Goal: Task Accomplishment & Management: Manage account settings

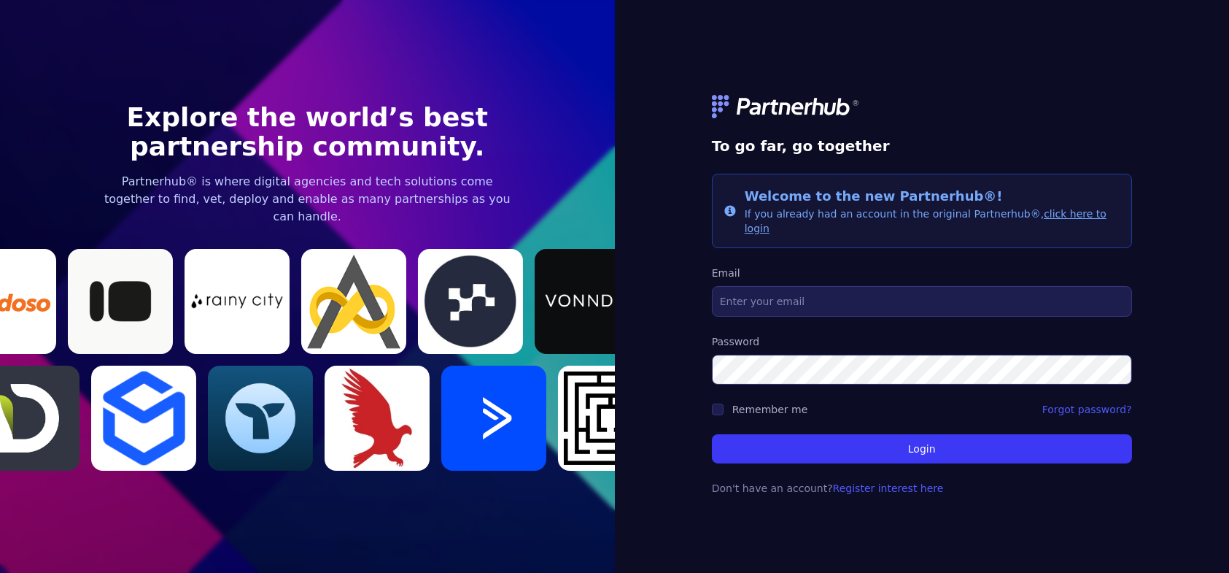
click at [1047, 226] on link "click here to login" at bounding box center [926, 221] width 362 height 26
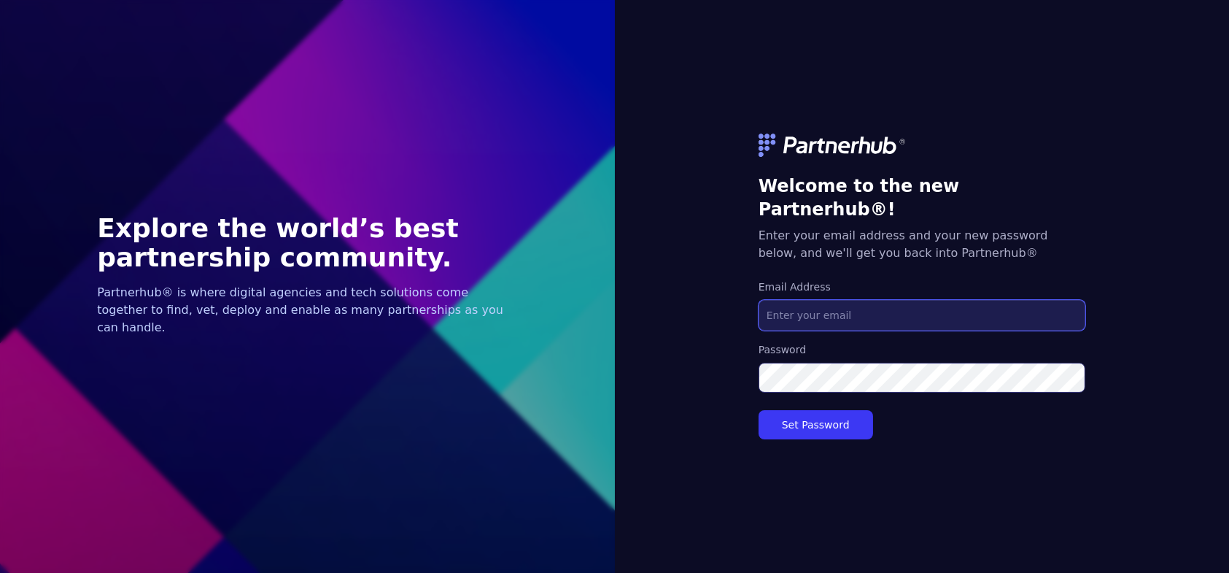
click at [884, 307] on input "Email Address" at bounding box center [922, 315] width 327 height 31
click at [828, 307] on input "Email Address" at bounding box center [922, 315] width 327 height 31
type input "paul@arisegtm.com"
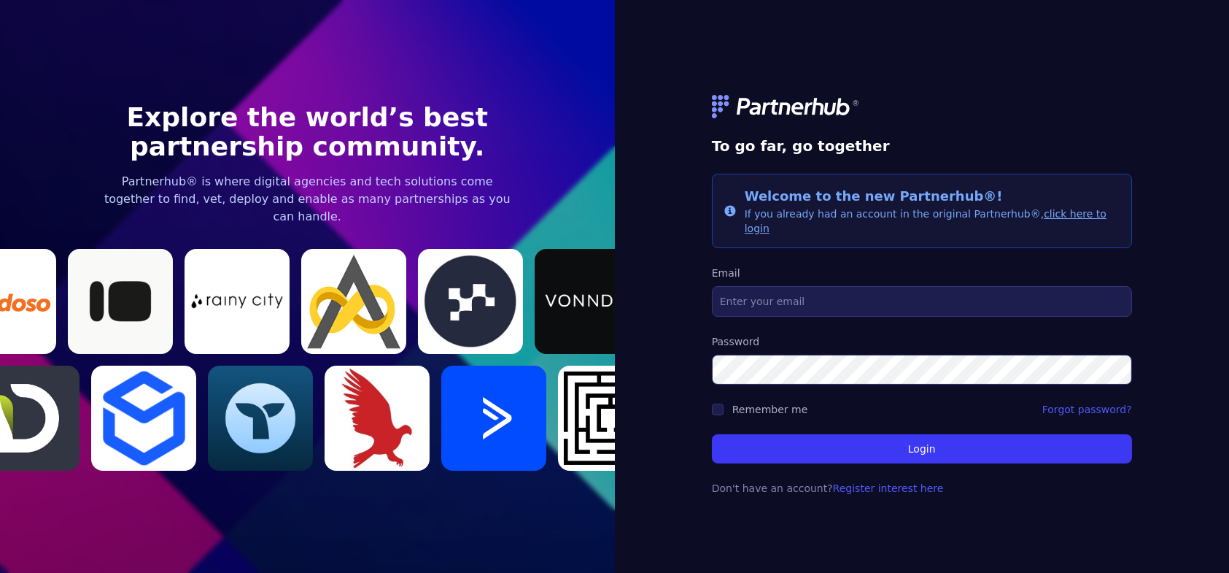
type input "paul@arisegtm.com"
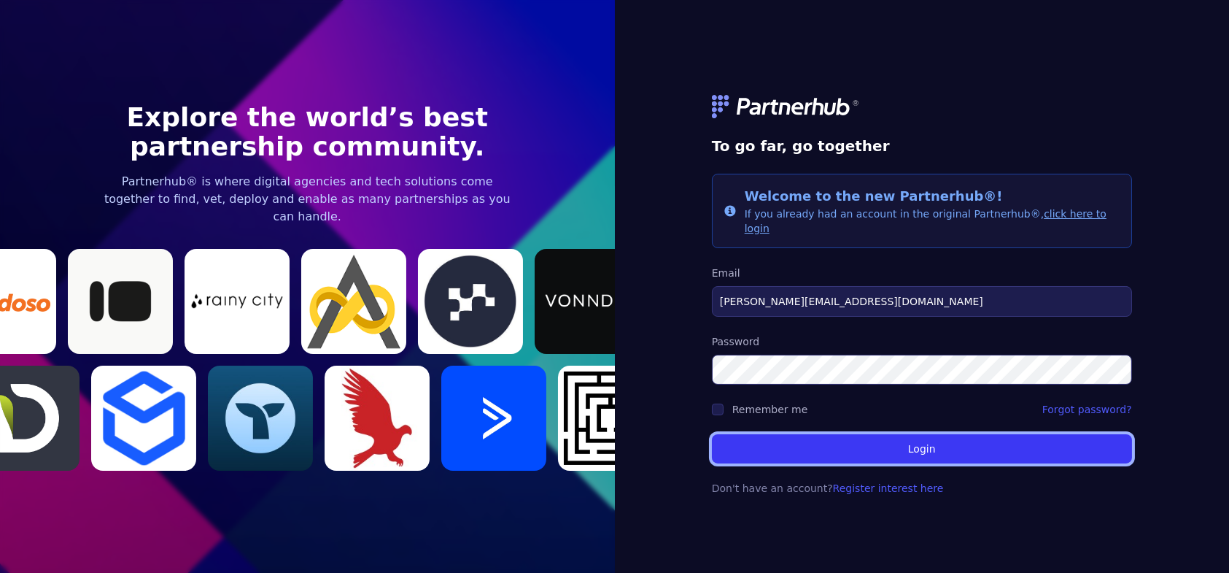
click at [937, 443] on button "Login" at bounding box center [922, 448] width 420 height 29
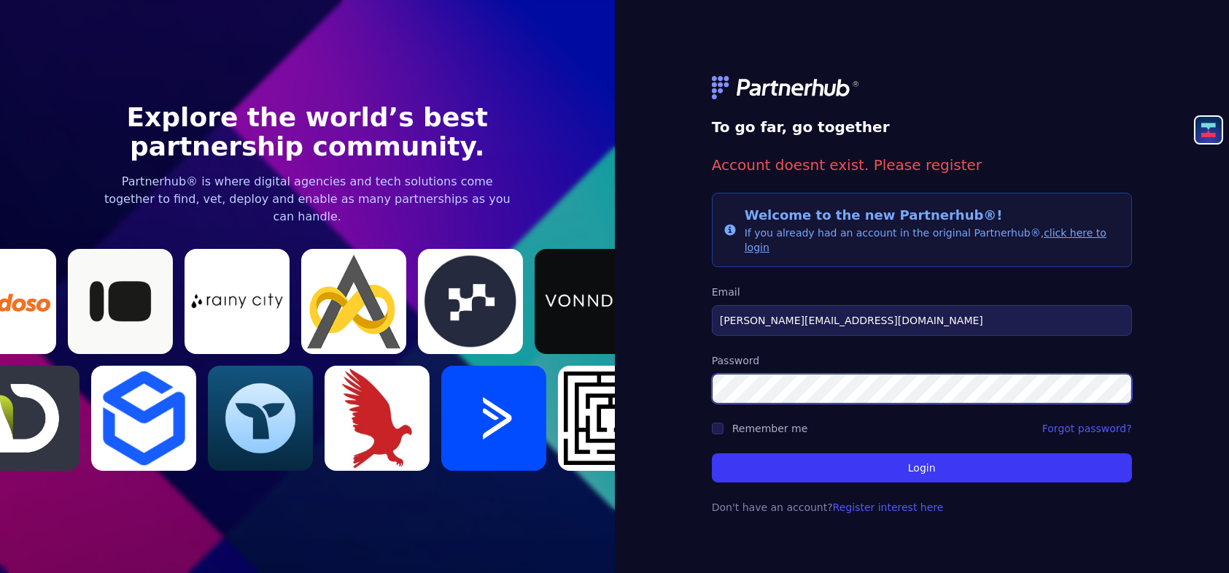
click at [660, 354] on div "To go far, go together Account doesnt exist. Please register Info Welcome to th…" at bounding box center [922, 286] width 615 height 573
click at [712, 453] on button "Login" at bounding box center [922, 467] width 420 height 29
drag, startPoint x: 828, startPoint y: 325, endPoint x: 652, endPoint y: 305, distance: 176.9
click at [652, 305] on div "To go far, go together Account doesnt exist. Please register Info Welcome to th…" at bounding box center [922, 286] width 615 height 573
click at [929, 328] on form "To go far, go together Account doesnt exist. Please register Info Welcome to th…" at bounding box center [922, 287] width 420 height 492
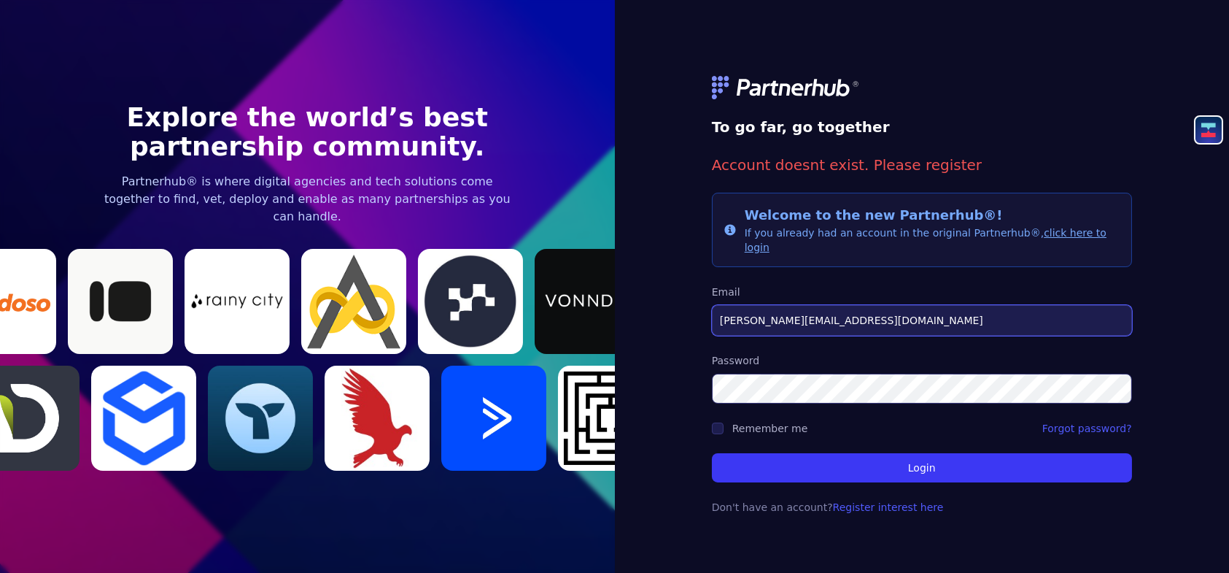
drag, startPoint x: 812, startPoint y: 303, endPoint x: 751, endPoint y: 309, distance: 61.5
click at [751, 309] on input "[PERSON_NAME][EMAIL_ADDRESS][DOMAIN_NAME]" at bounding box center [922, 320] width 420 height 31
type input "paul@biasdigital.com"
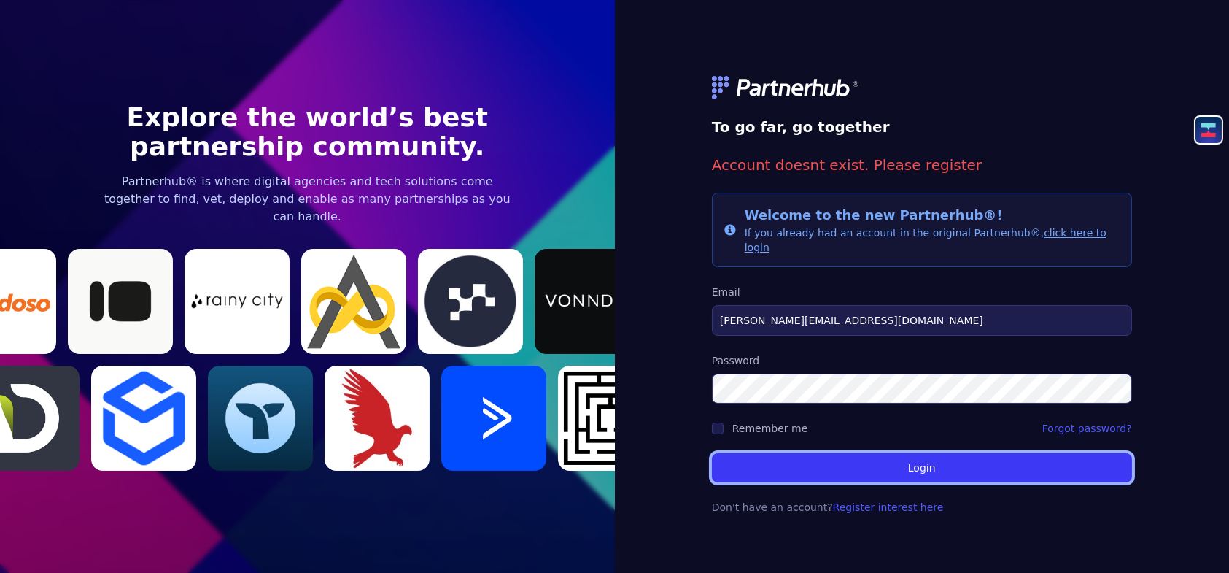
click at [759, 453] on button "Login" at bounding box center [922, 467] width 420 height 29
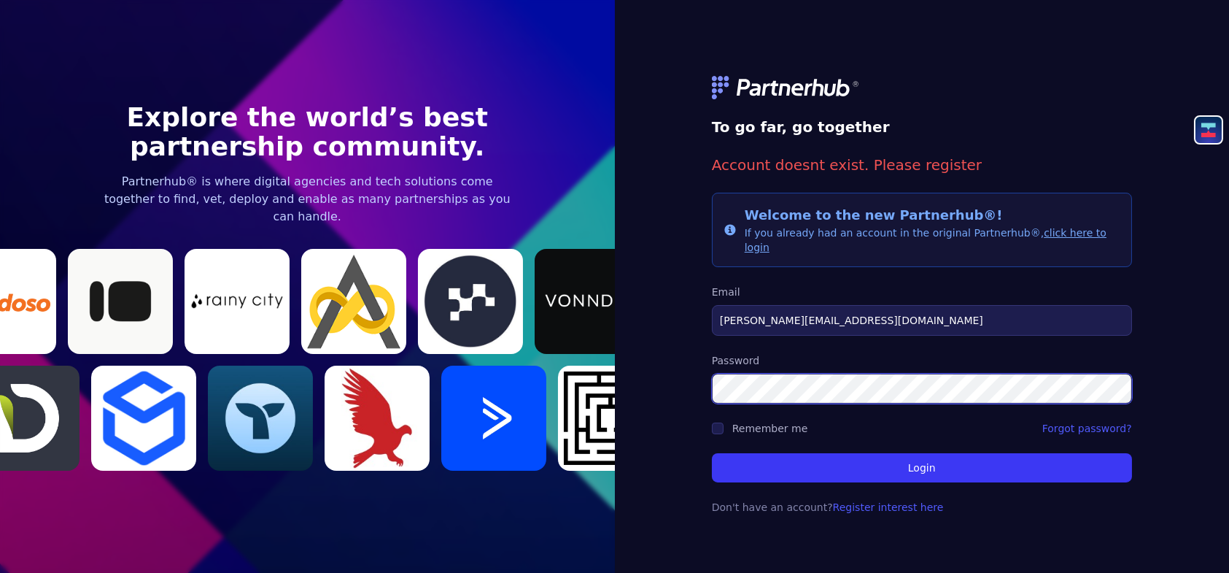
click at [712, 453] on button "Login" at bounding box center [922, 467] width 420 height 29
click at [902, 475] on form "To go far, go together Account doesnt exist. Please register Info Welcome to th…" at bounding box center [922, 287] width 420 height 492
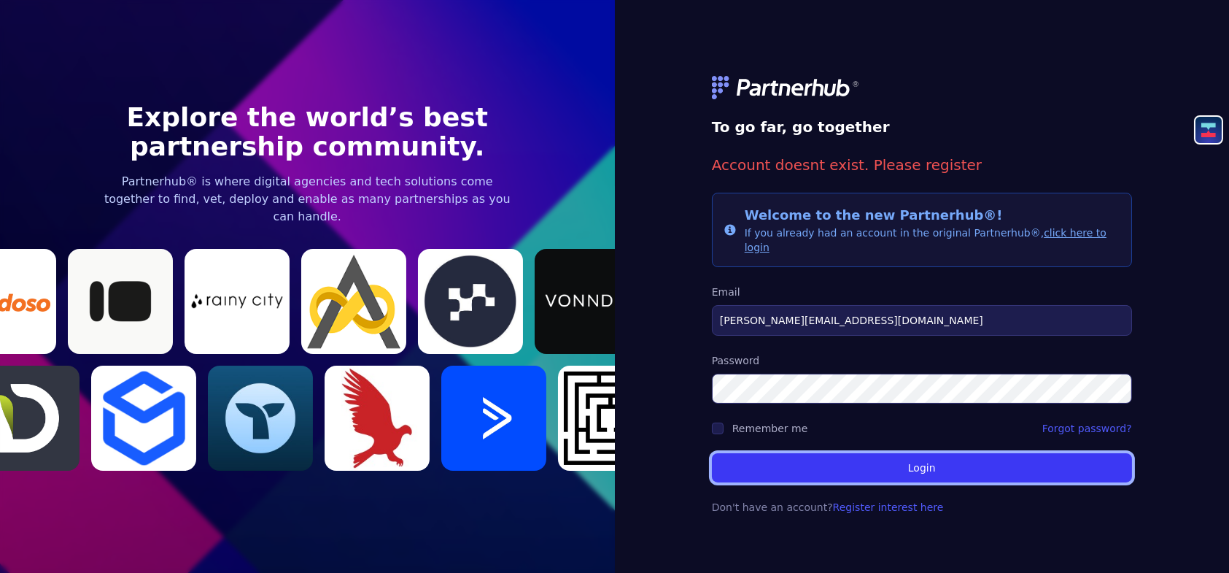
click at [904, 464] on button "Login" at bounding box center [922, 467] width 420 height 29
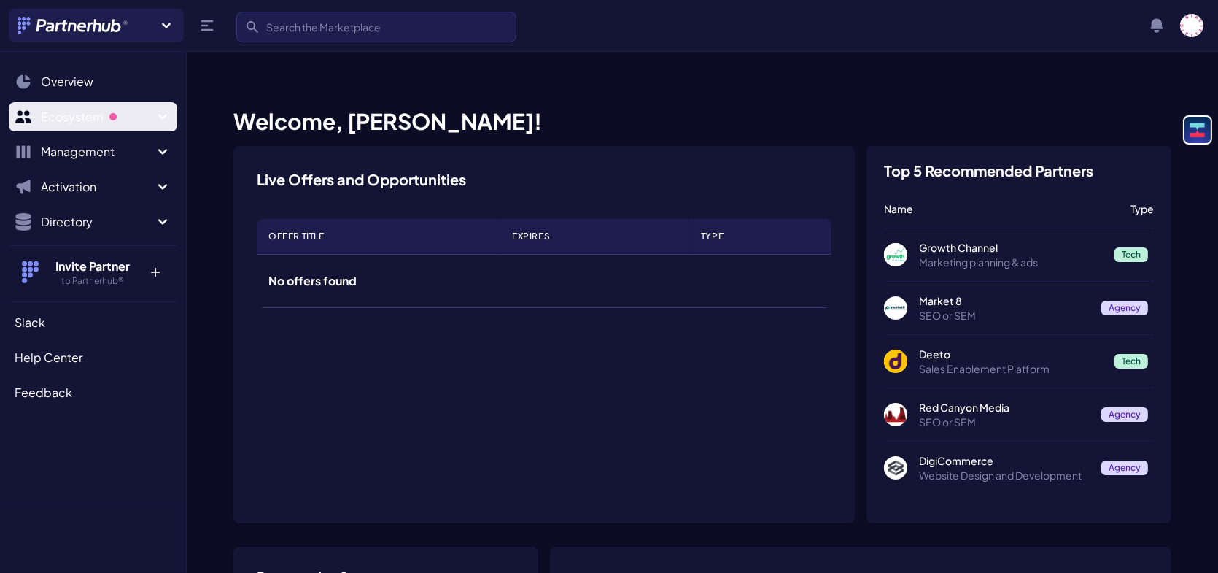
click at [155, 117] on icon "Sidebar" at bounding box center [163, 117] width 18 height 18
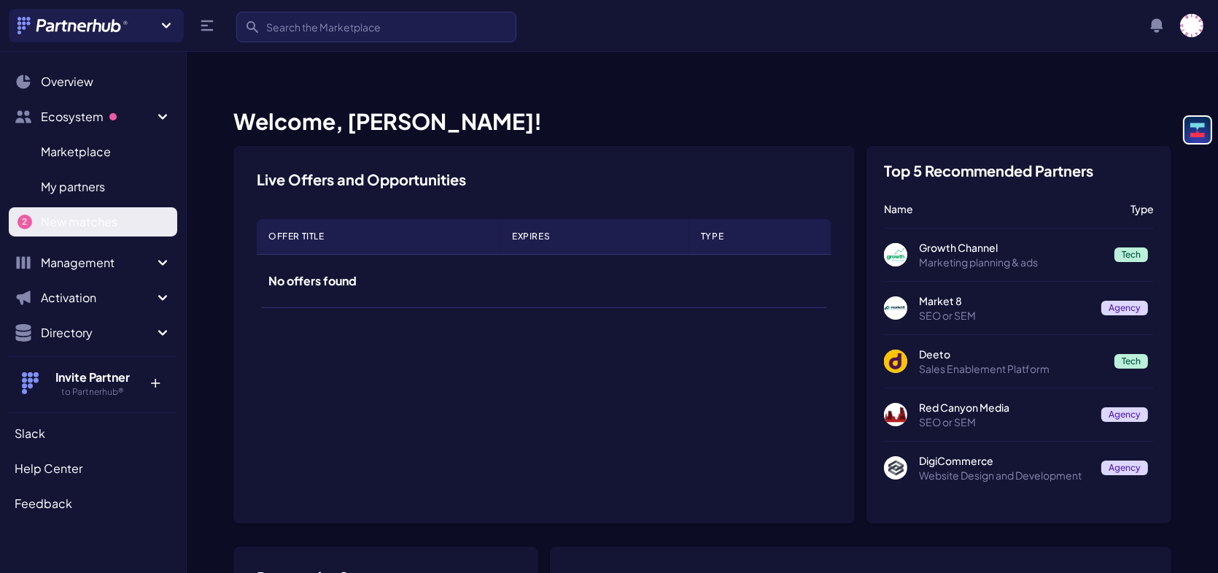
click at [88, 214] on span "New matches" at bounding box center [79, 222] width 77 height 18
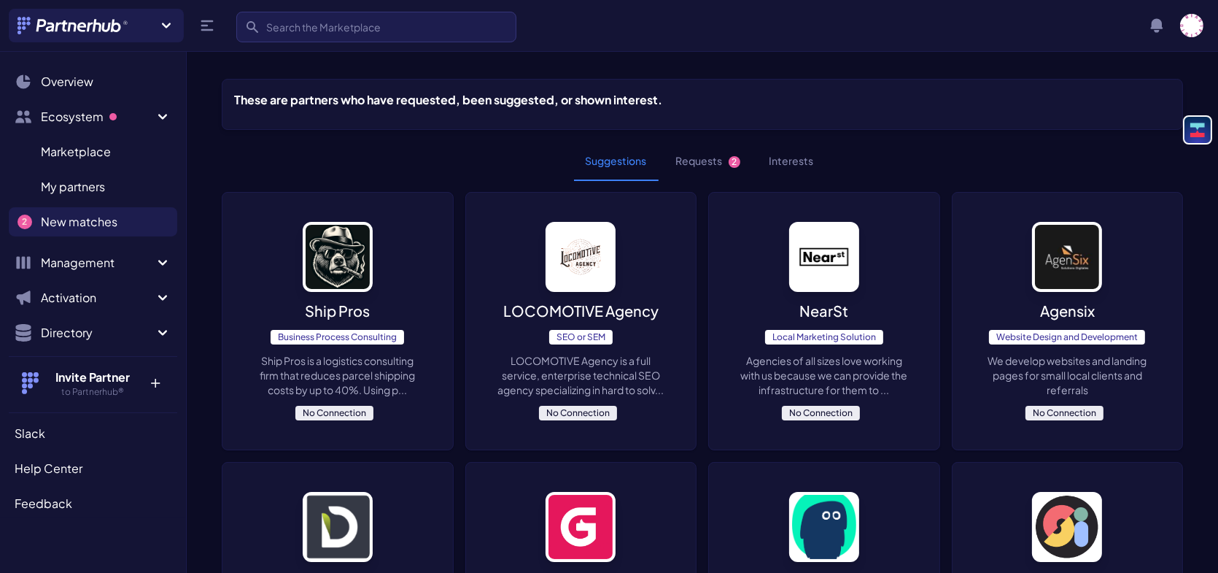
click at [710, 155] on button "Requests 2" at bounding box center [708, 160] width 88 height 39
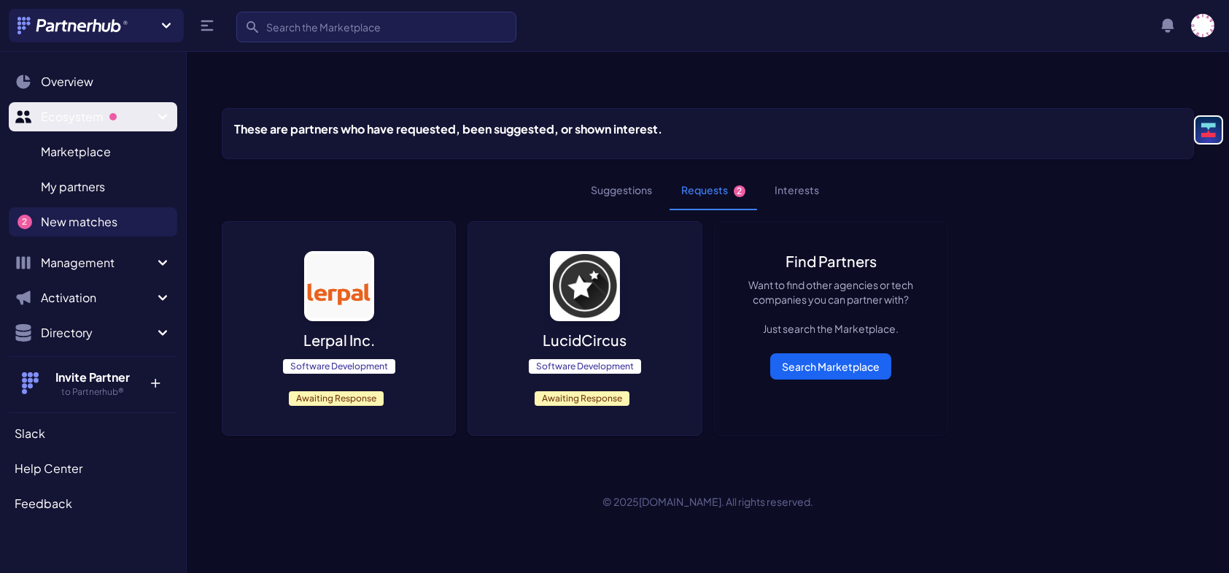
click at [77, 114] on span "Ecosystem" at bounding box center [97, 117] width 113 height 18
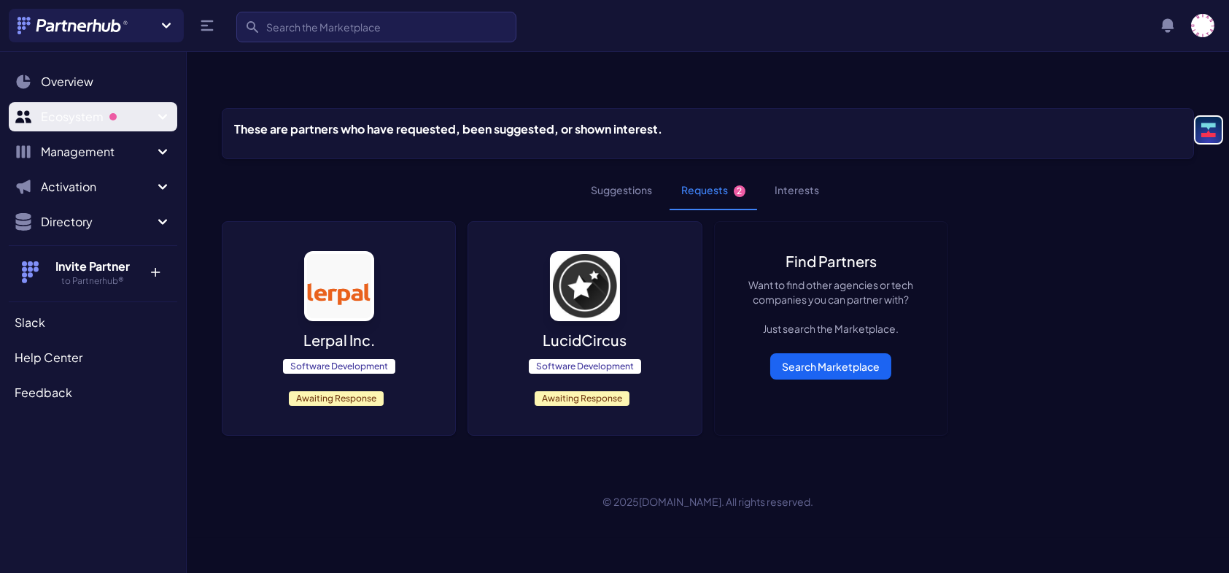
click at [77, 114] on span "Ecosystem" at bounding box center [97, 117] width 113 height 18
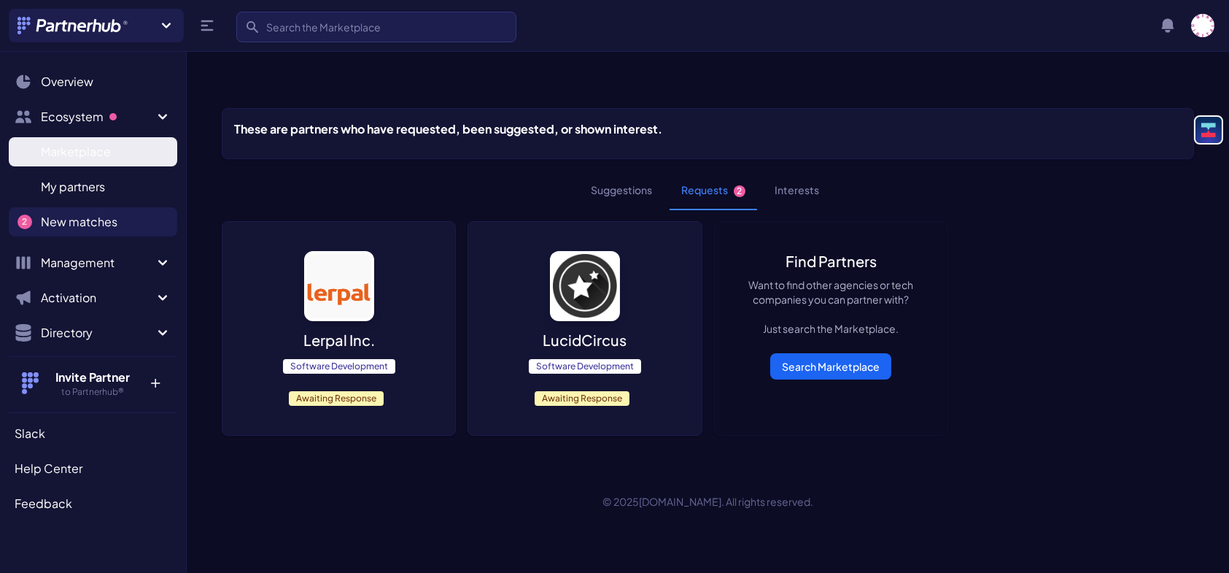
click at [88, 156] on span "Marketplace" at bounding box center [76, 152] width 70 height 18
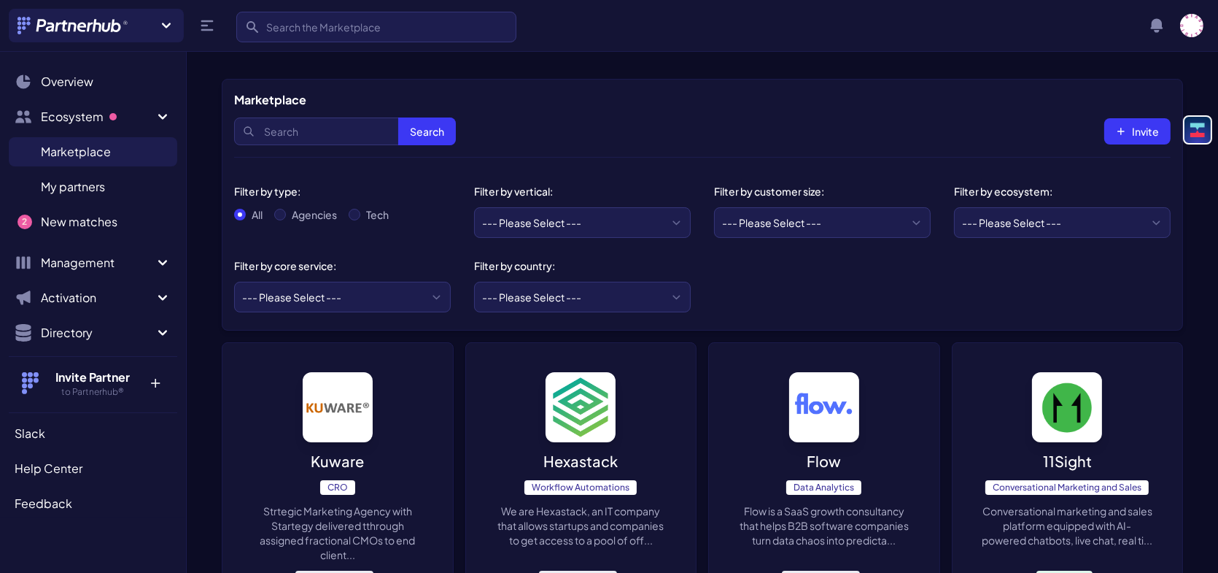
click at [81, 184] on span "My partners" at bounding box center [73, 187] width 64 height 18
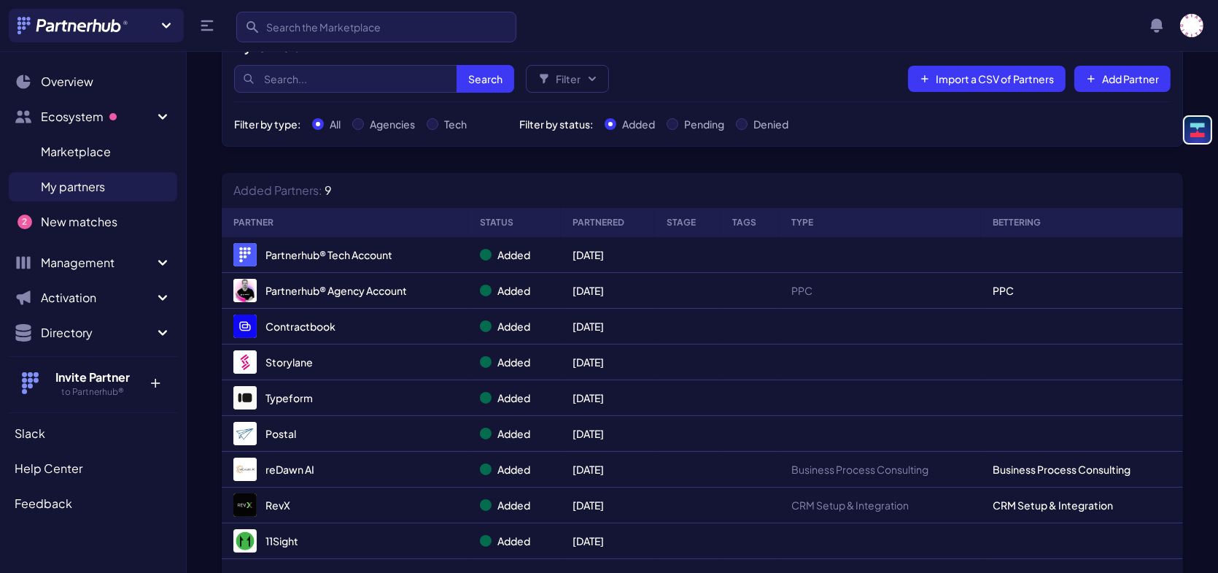
scroll to position [146, 0]
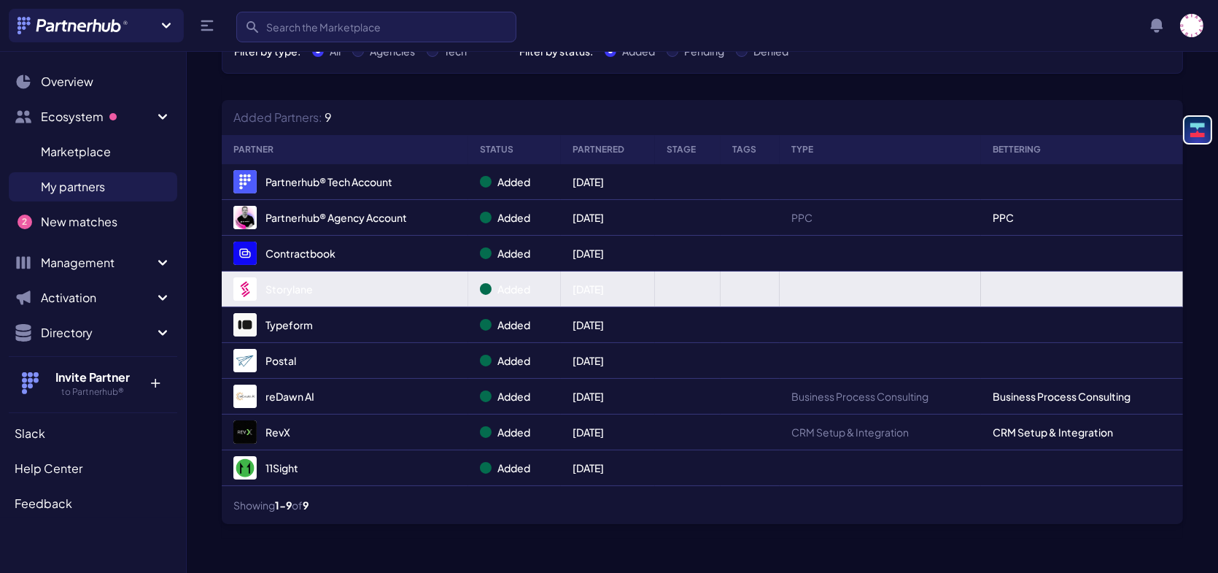
click at [422, 277] on link "Storylane" at bounding box center [344, 288] width 223 height 23
click at [696, 271] on td at bounding box center [688, 289] width 66 height 36
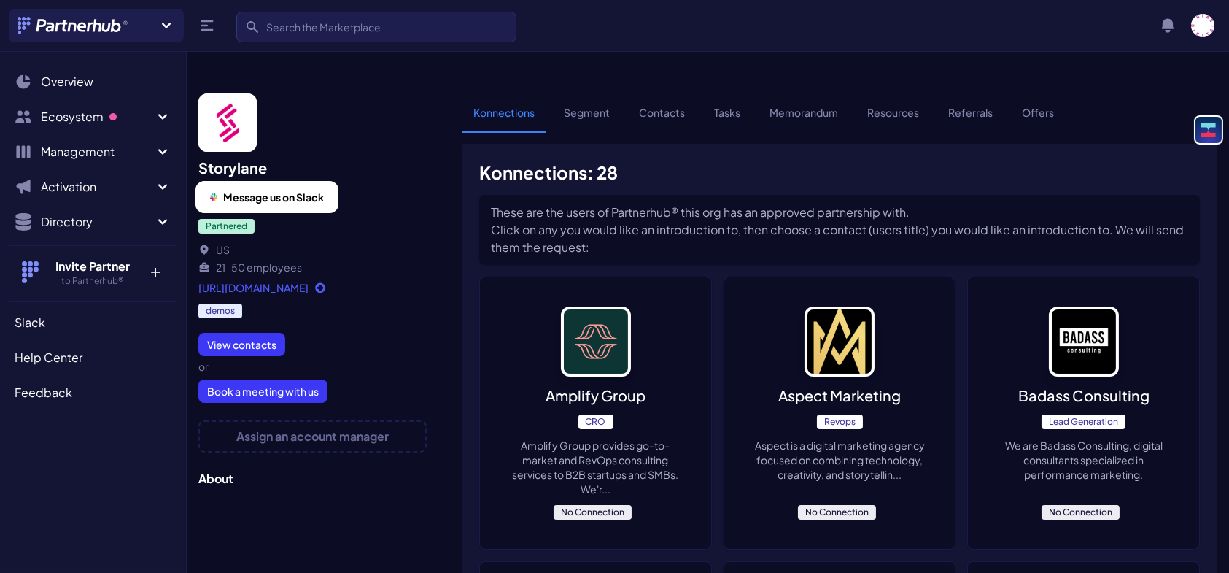
click at [227, 190] on span "Message us on Slack" at bounding box center [273, 197] width 101 height 15
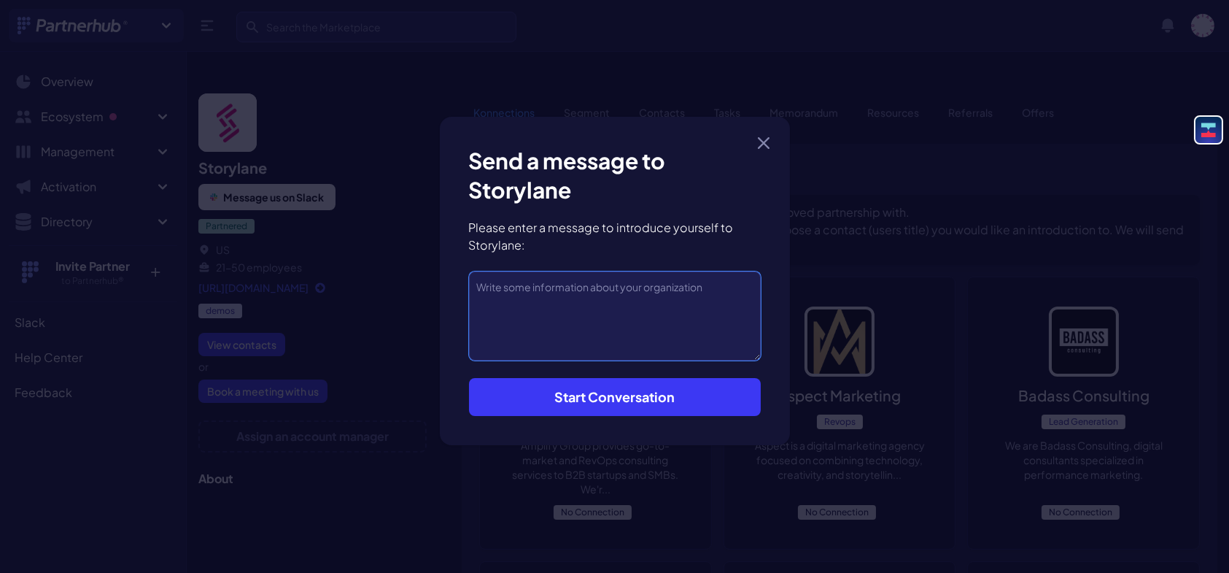
click at [586, 295] on textarea at bounding box center [615, 315] width 292 height 89
type textarea "Hi Storylane, Paul here from Arise GTM partner"
click at [703, 384] on button "Start Conversation" at bounding box center [615, 397] width 292 height 38
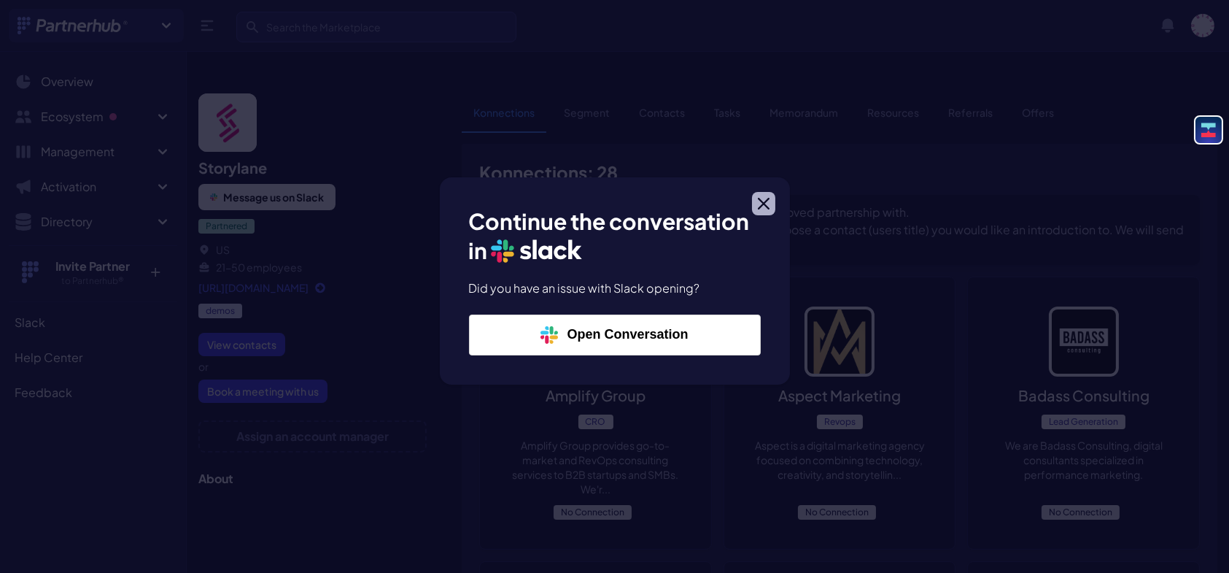
click at [759, 207] on icon "button" at bounding box center [764, 203] width 10 height 10
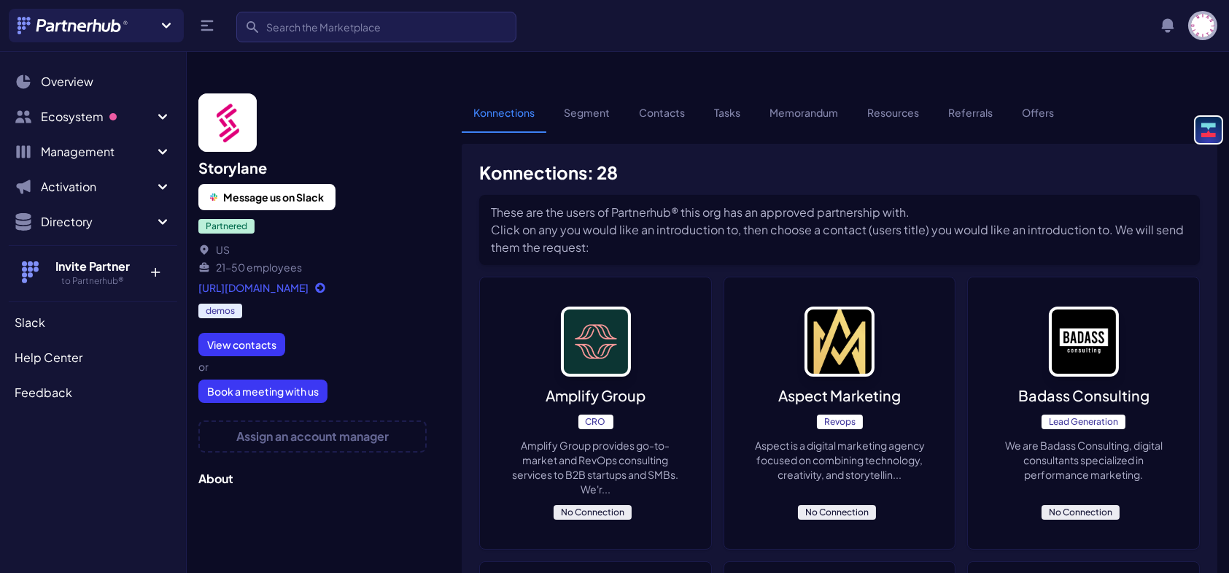
click at [1203, 31] on img "button" at bounding box center [1202, 25] width 23 height 23
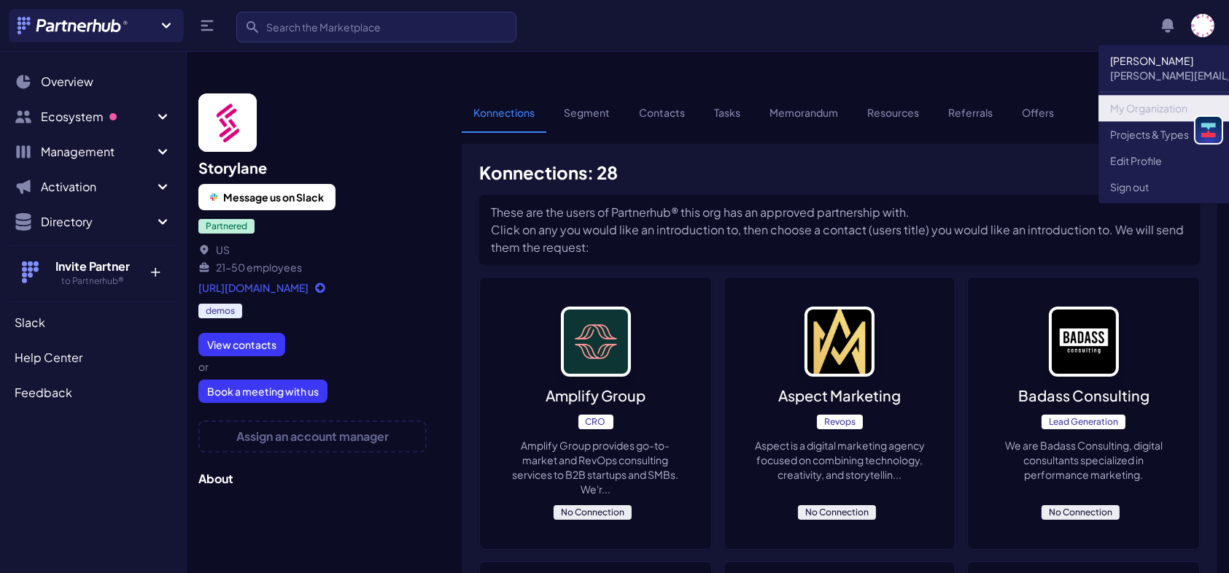
click at [1151, 106] on link "My Organization" at bounding box center [1238, 108] width 281 height 26
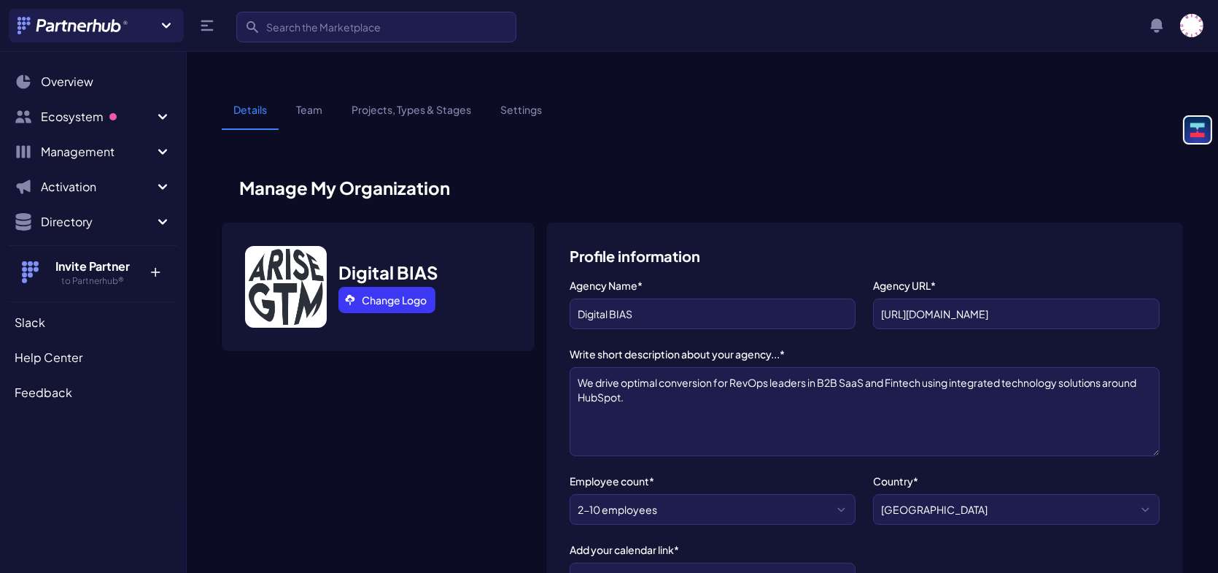
click at [427, 260] on h3 "Digital BIAS" at bounding box center [388, 271] width 100 height 23
drag, startPoint x: 666, startPoint y: 284, endPoint x: 547, endPoint y: 291, distance: 119.1
type input "Arise GTM"
drag, startPoint x: 921, startPoint y: 285, endPoint x: 1040, endPoint y: 299, distance: 119.7
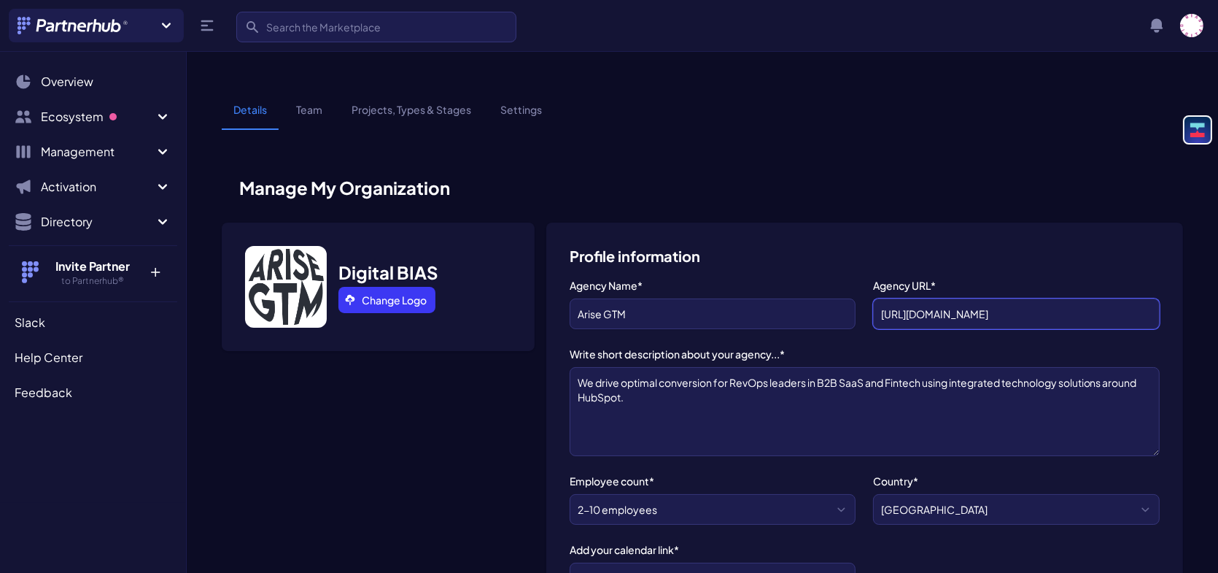
click at [1040, 299] on div "Agency Name* Arise GTM Agency URL* https://biasdigital.com Write short descript…" at bounding box center [865, 455] width 590 height 355
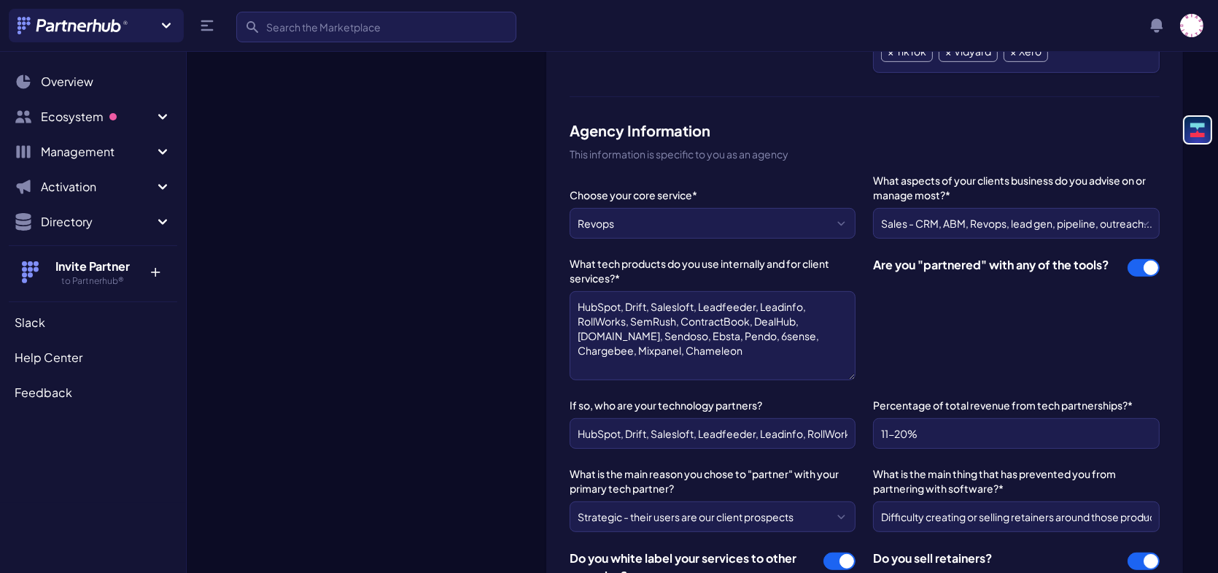
scroll to position [1313, 0]
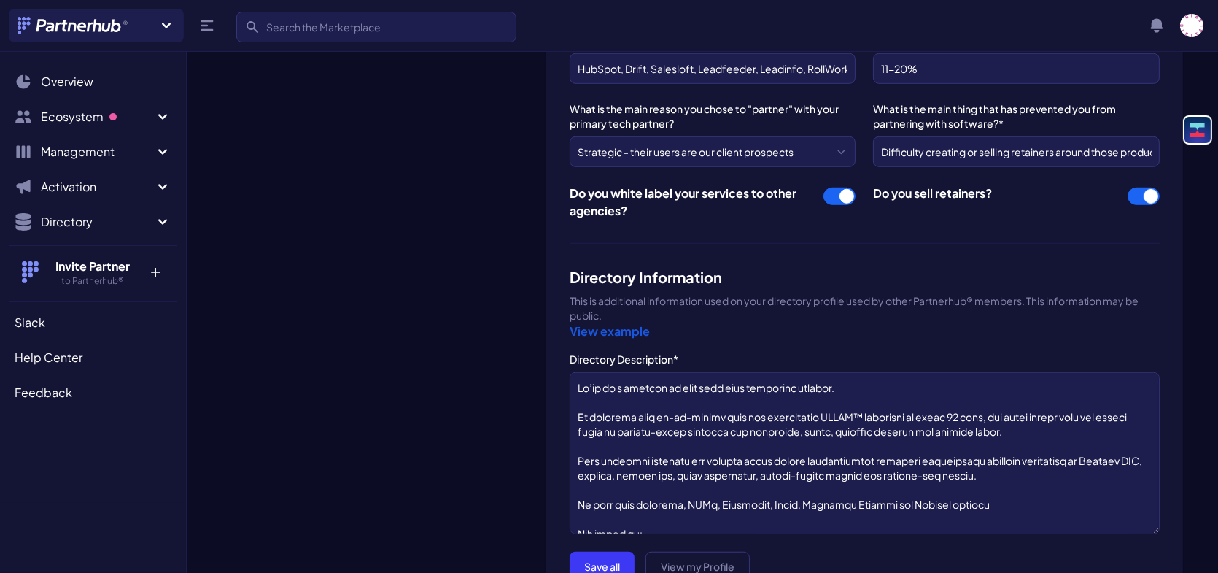
type input "https://arisegtm.com"
click at [620, 551] on button "Save all" at bounding box center [602, 565] width 65 height 29
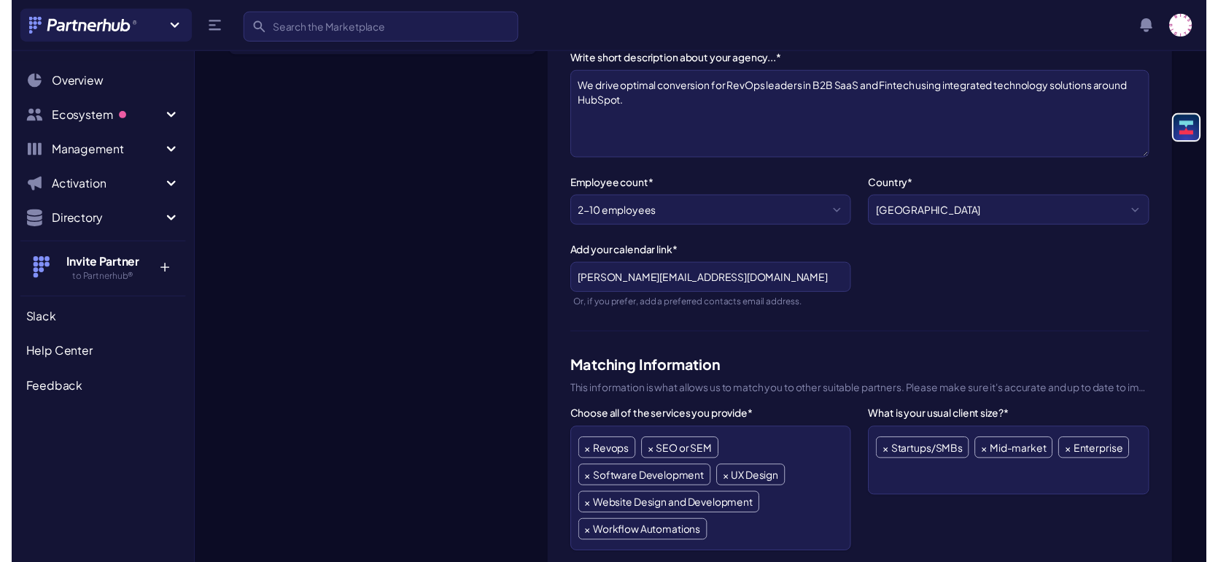
scroll to position [365, 0]
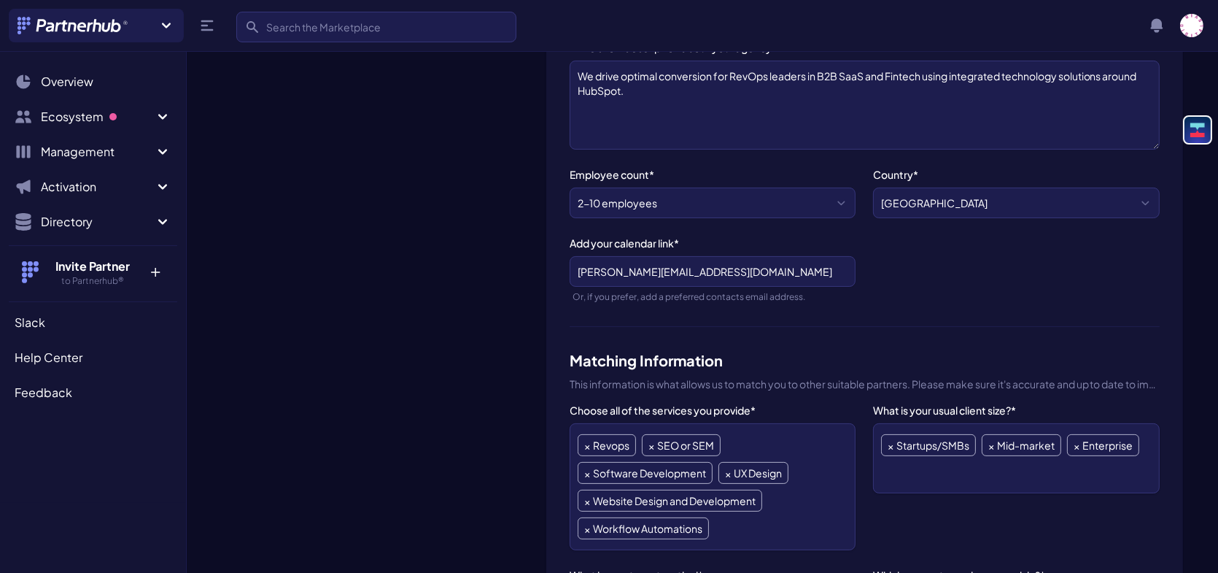
click at [798, 487] on ul "× Revops × SEO or SEM × Software Development × UX Design × Website Design and D…" at bounding box center [713, 486] width 271 height 111
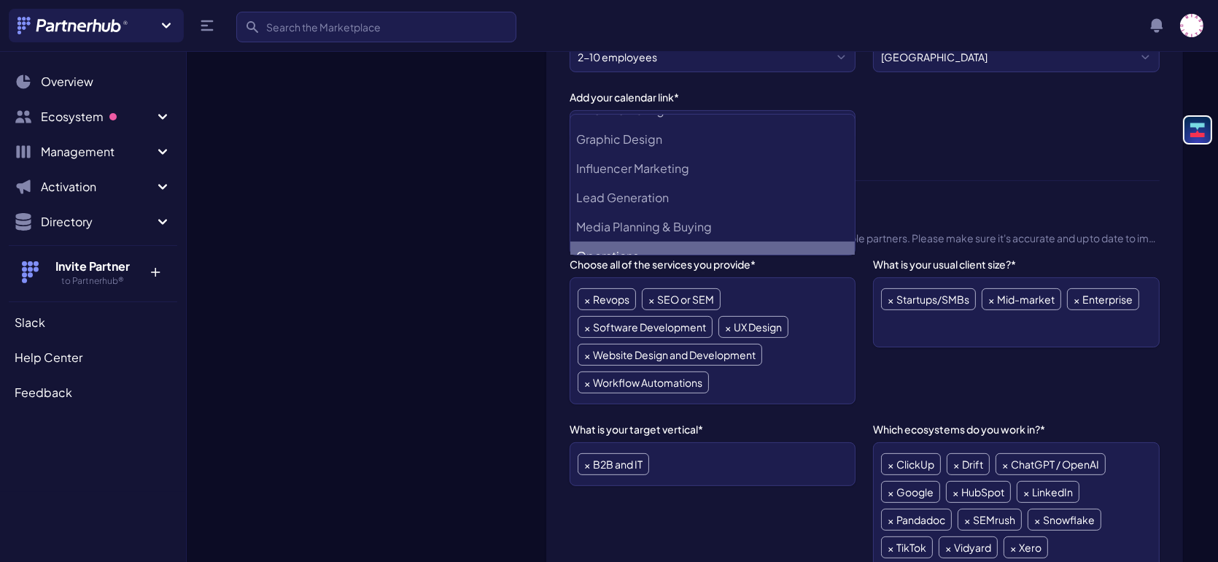
scroll to position [0, 0]
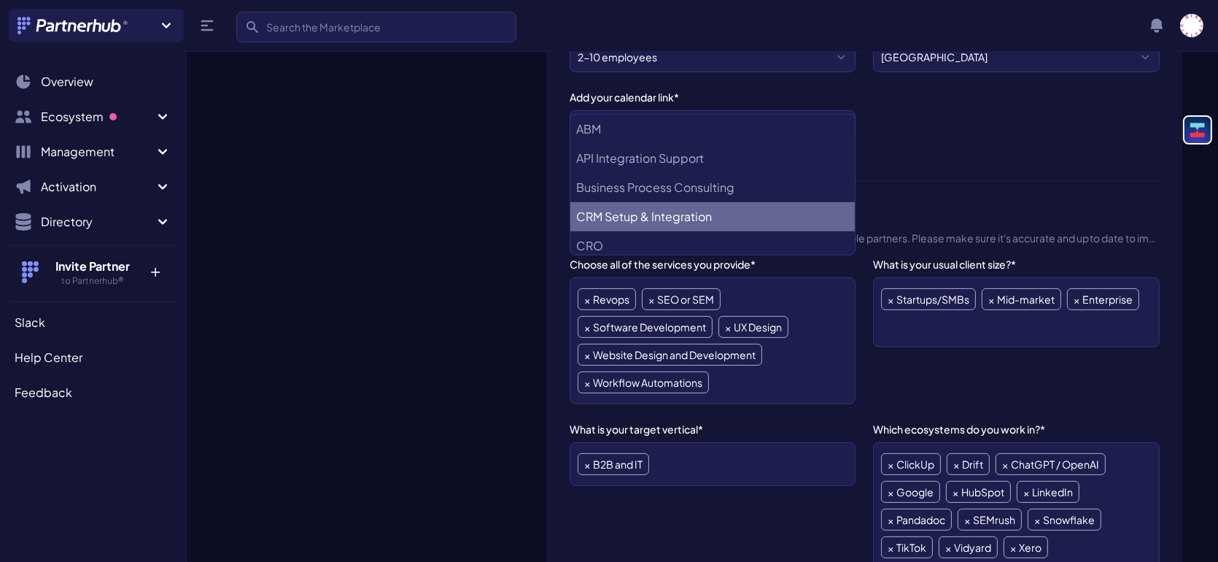
click at [781, 205] on Integration "CRM Setup & Integration" at bounding box center [712, 216] width 285 height 29
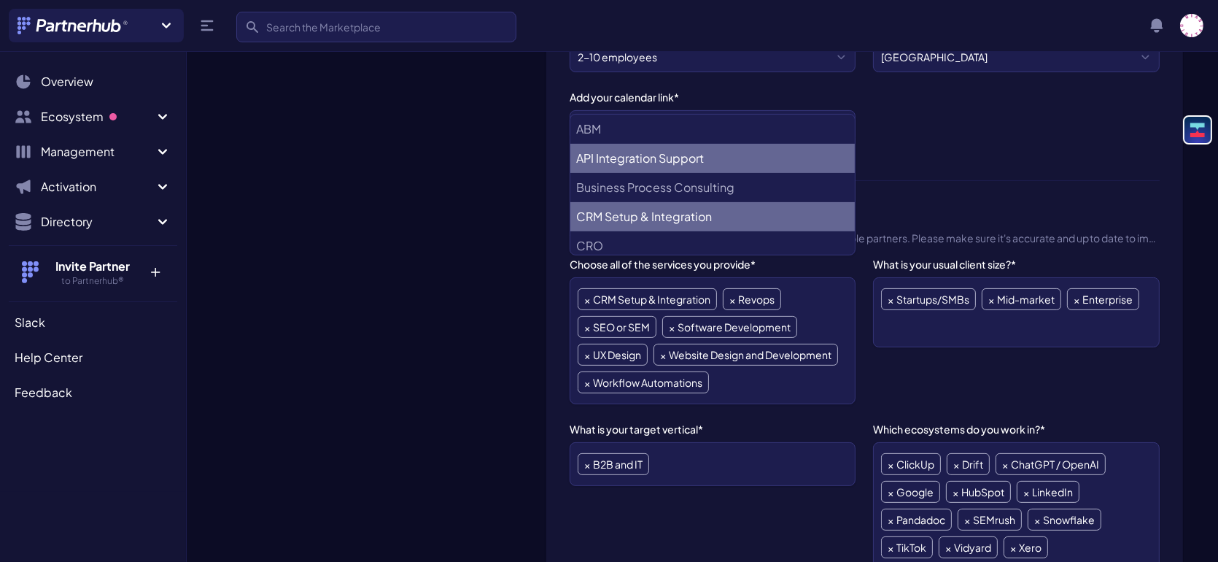
click at [702, 161] on Support "API Integration Support" at bounding box center [712, 158] width 285 height 29
select select "API Integration Support"
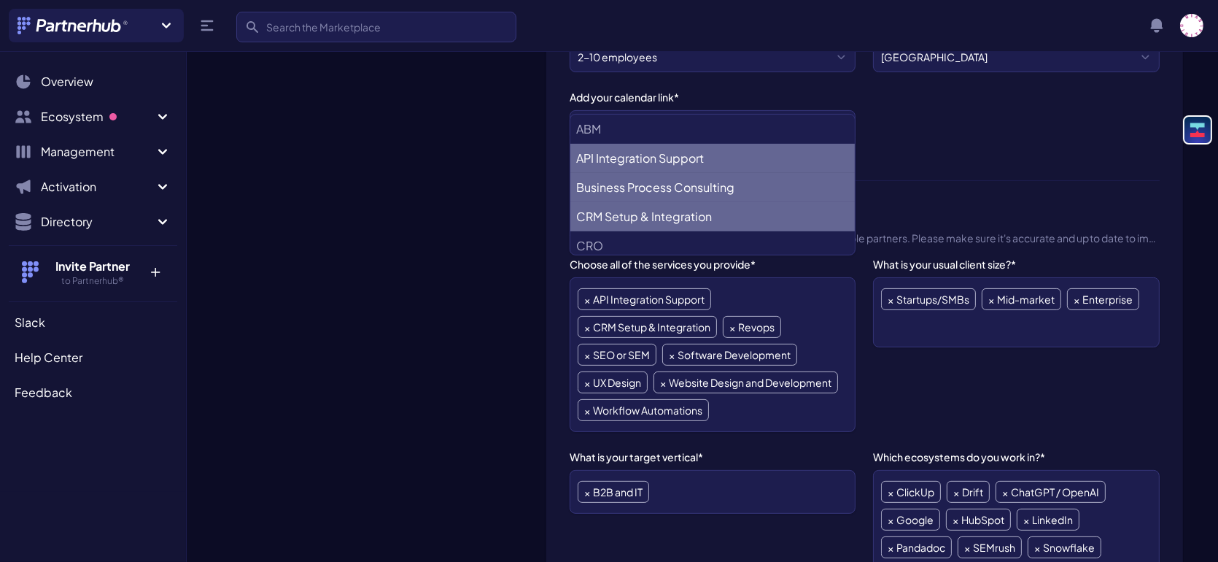
click at [704, 177] on Consulting "Business Process Consulting" at bounding box center [712, 187] width 285 height 29
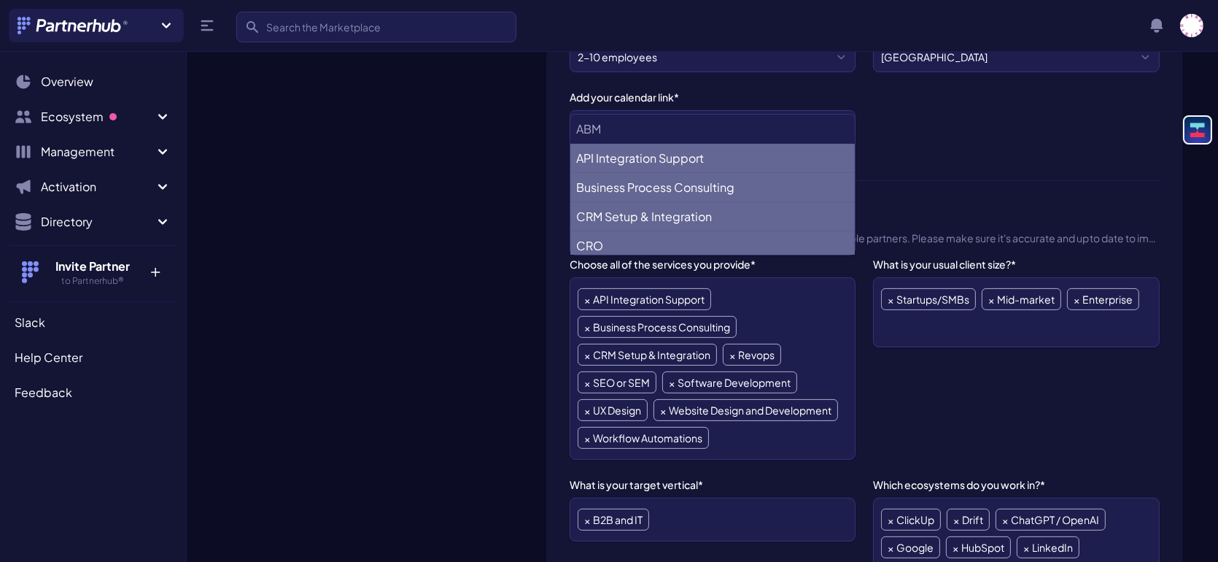
click at [696, 235] on li "CRO" at bounding box center [712, 245] width 285 height 29
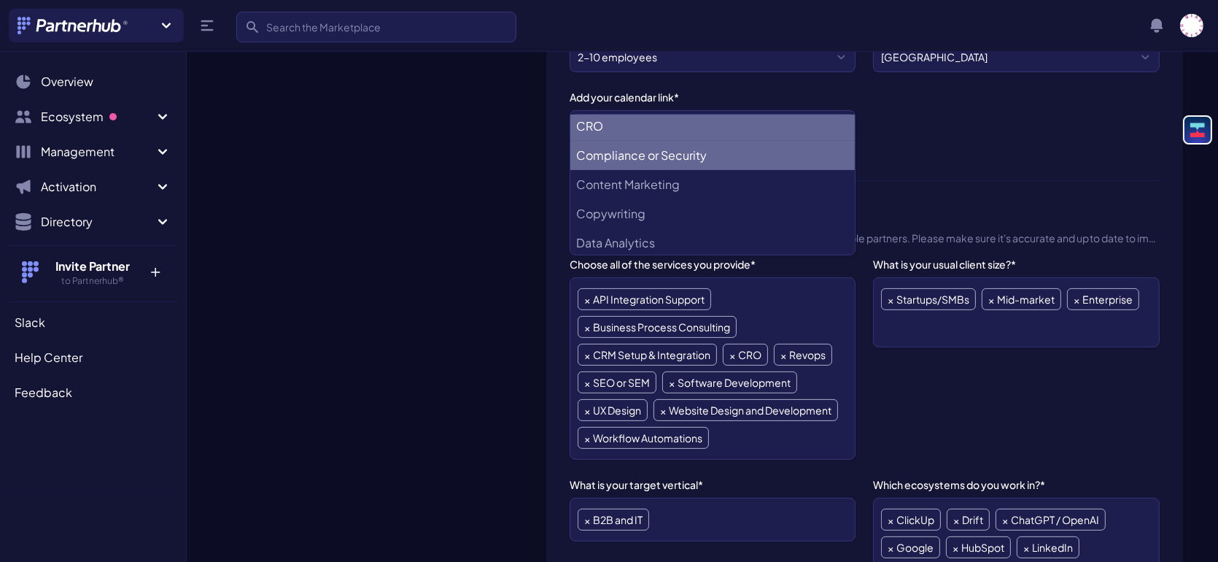
scroll to position [146, 0]
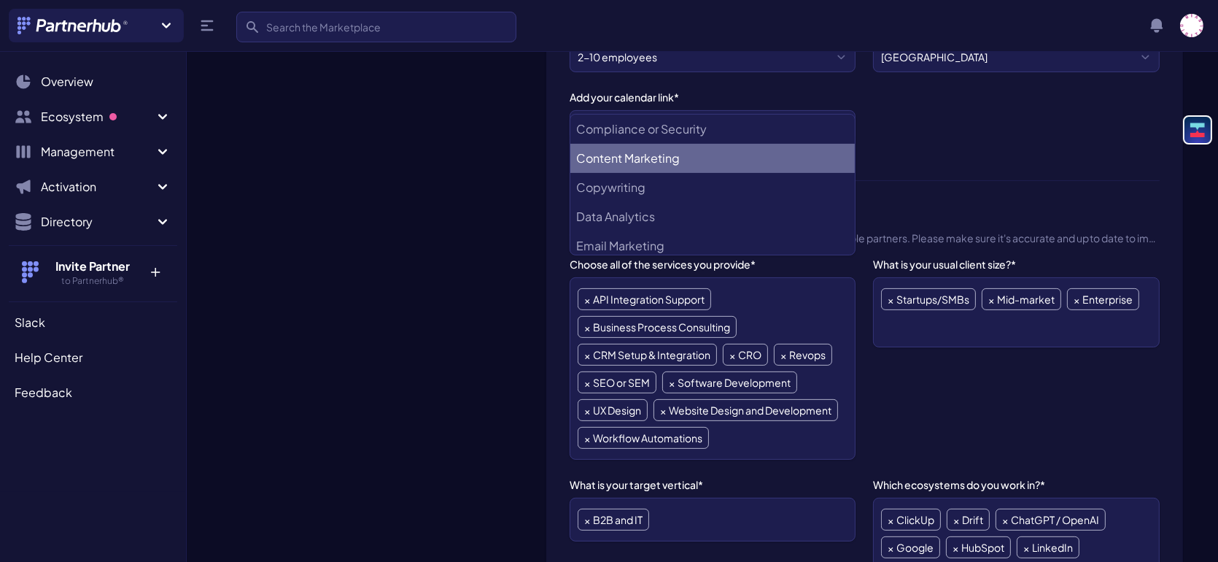
click at [767, 169] on Marketing "Content Marketing" at bounding box center [712, 158] width 285 height 29
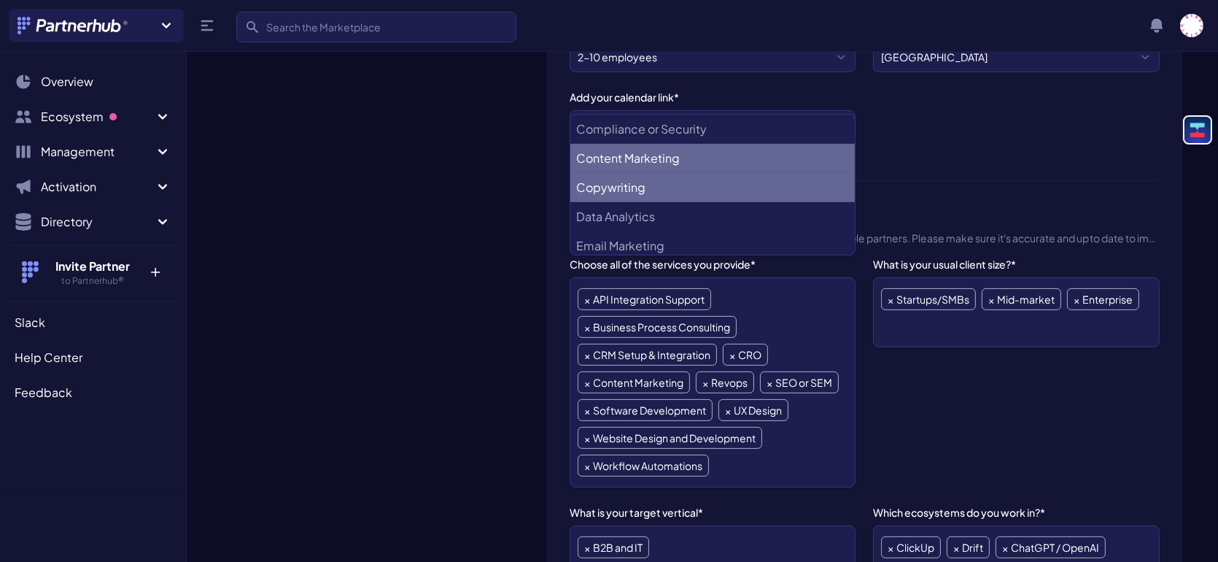
scroll to position [219, 0]
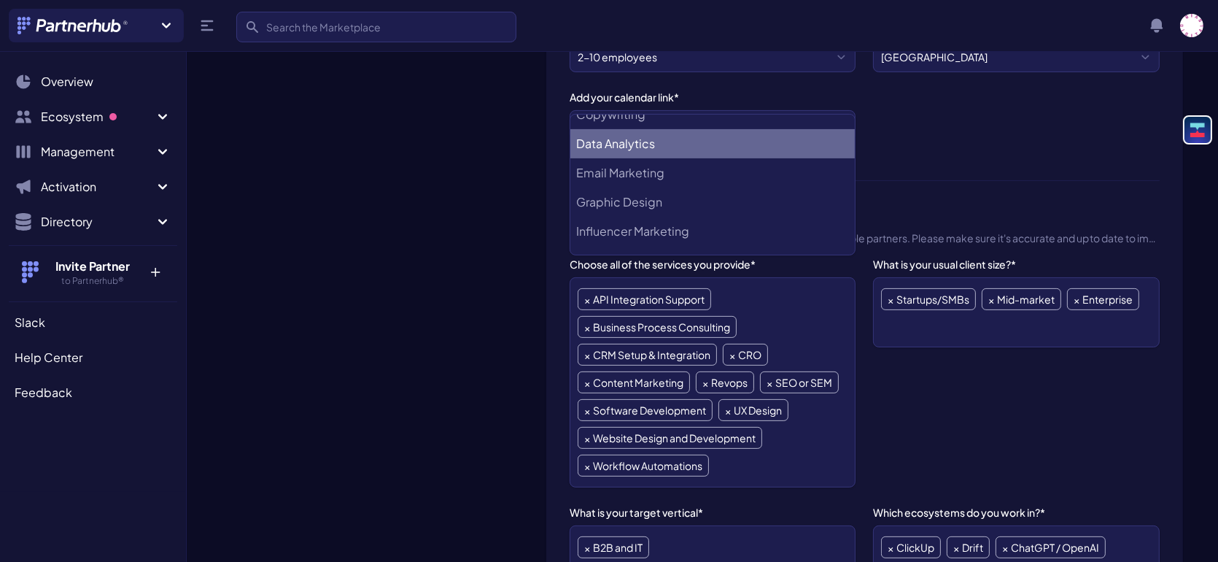
click at [759, 152] on Analytics "Data Analytics" at bounding box center [712, 143] width 285 height 29
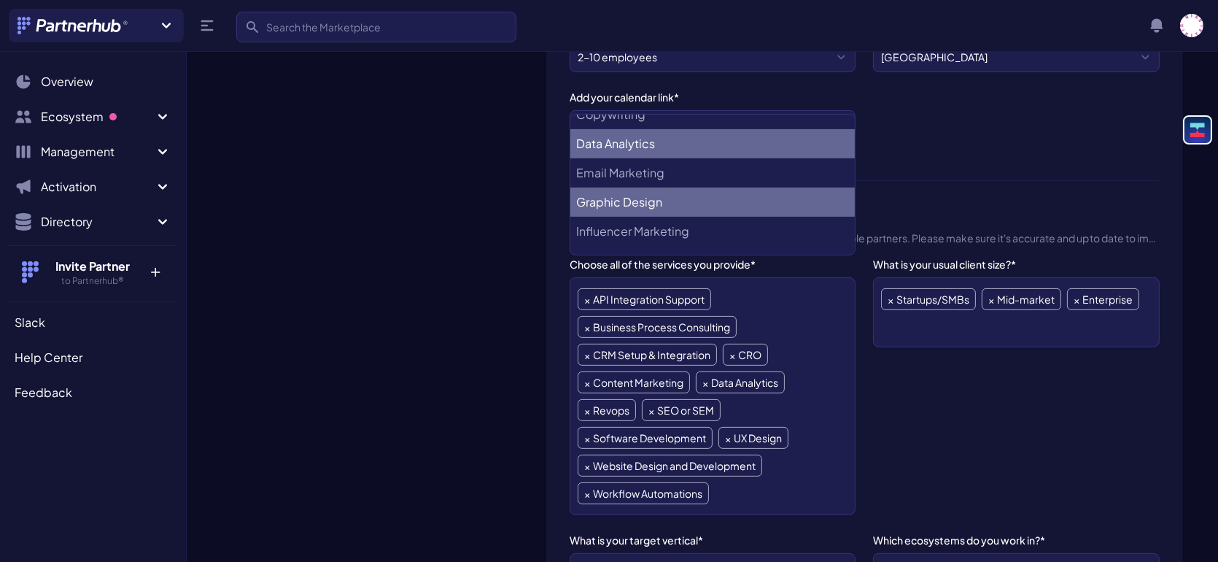
scroll to position [292, 0]
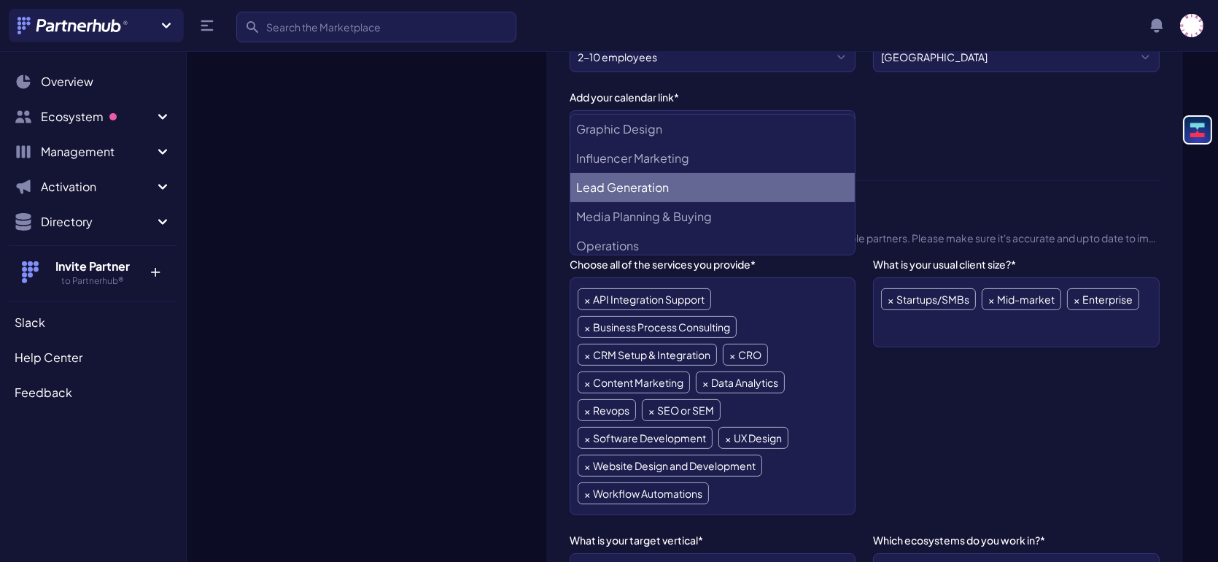
click at [755, 195] on Generation "Lead Generation" at bounding box center [712, 187] width 285 height 29
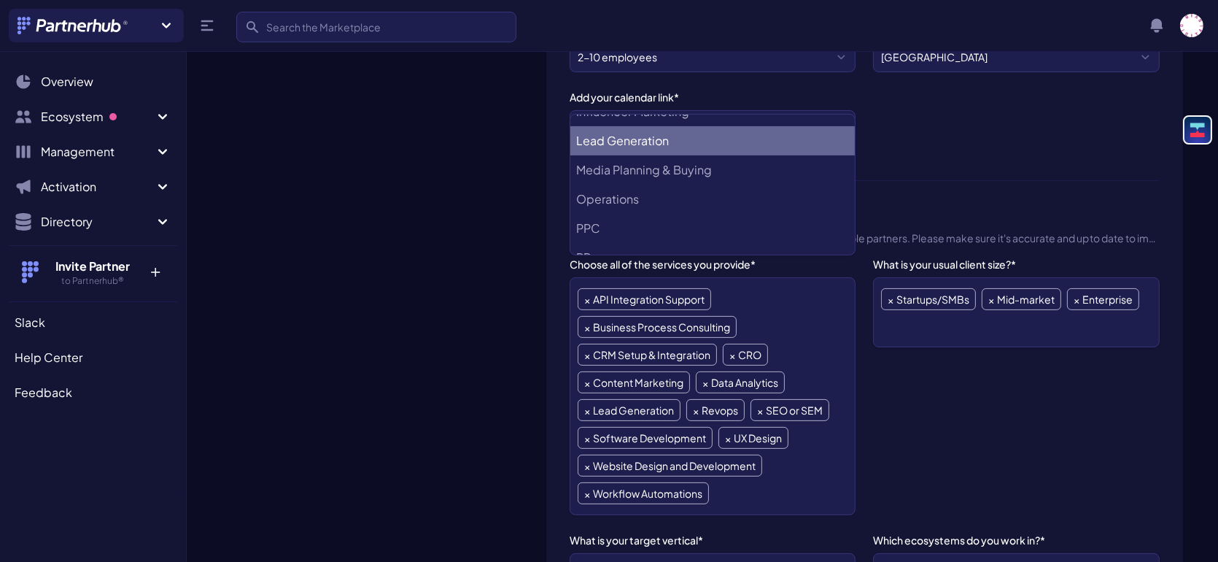
scroll to position [365, 0]
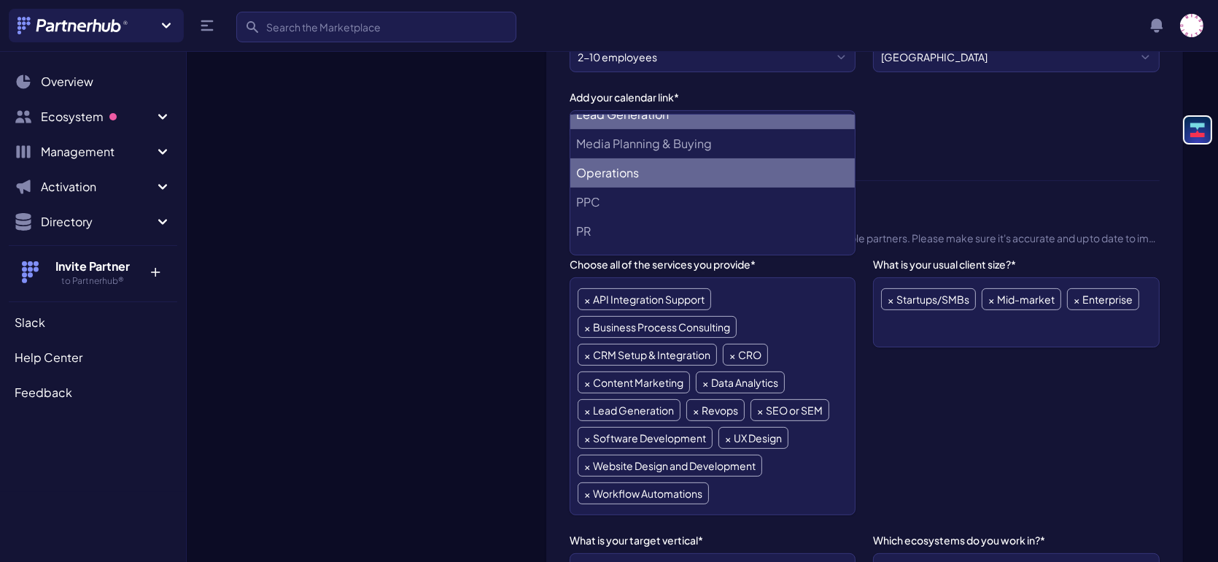
click at [757, 183] on li "Operations" at bounding box center [712, 172] width 285 height 29
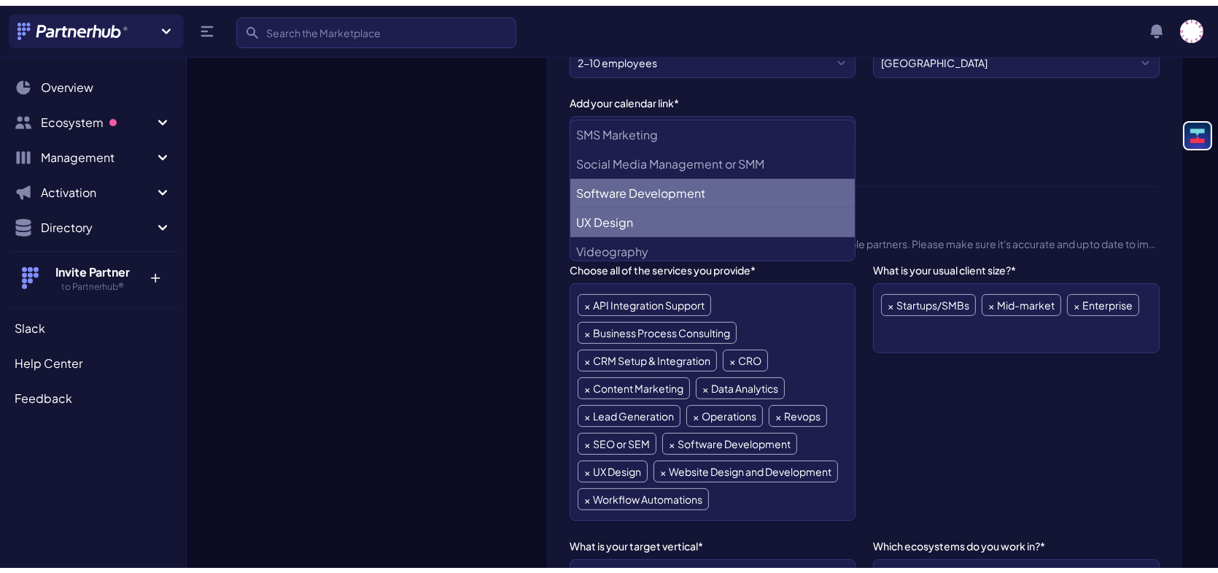
scroll to position [646, 0]
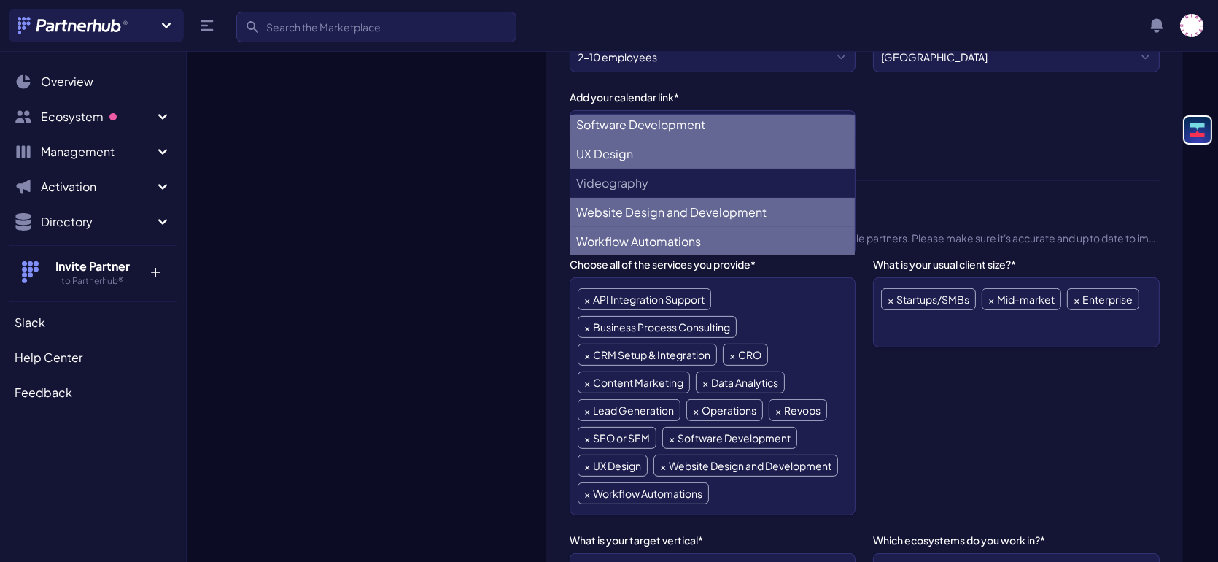
click at [582, 454] on li "× UX Design" at bounding box center [613, 465] width 70 height 22
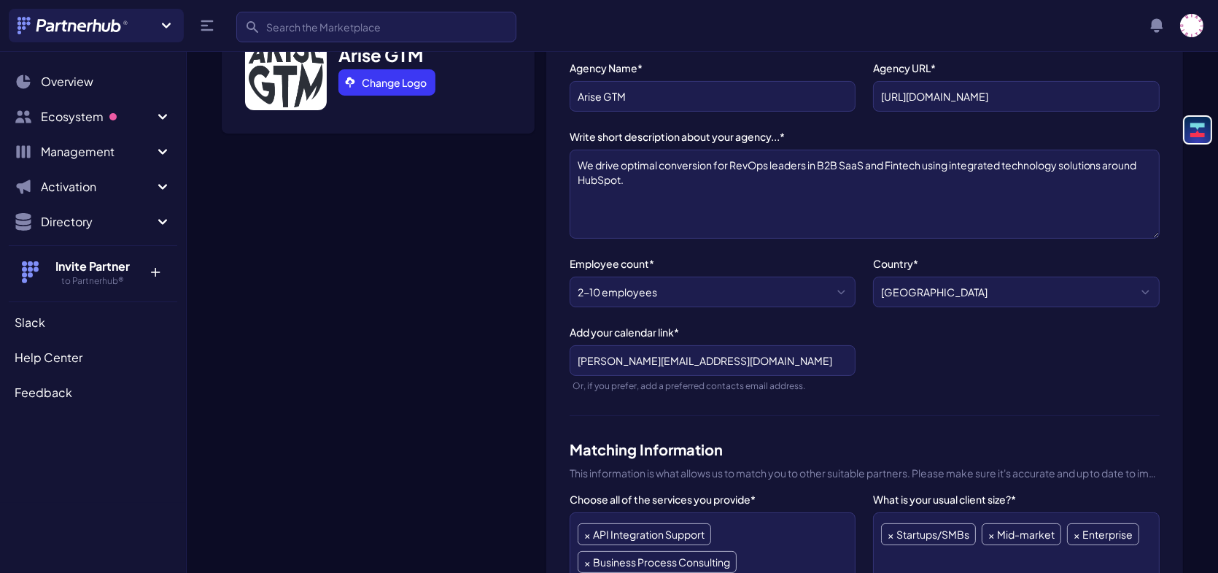
scroll to position [219, 0]
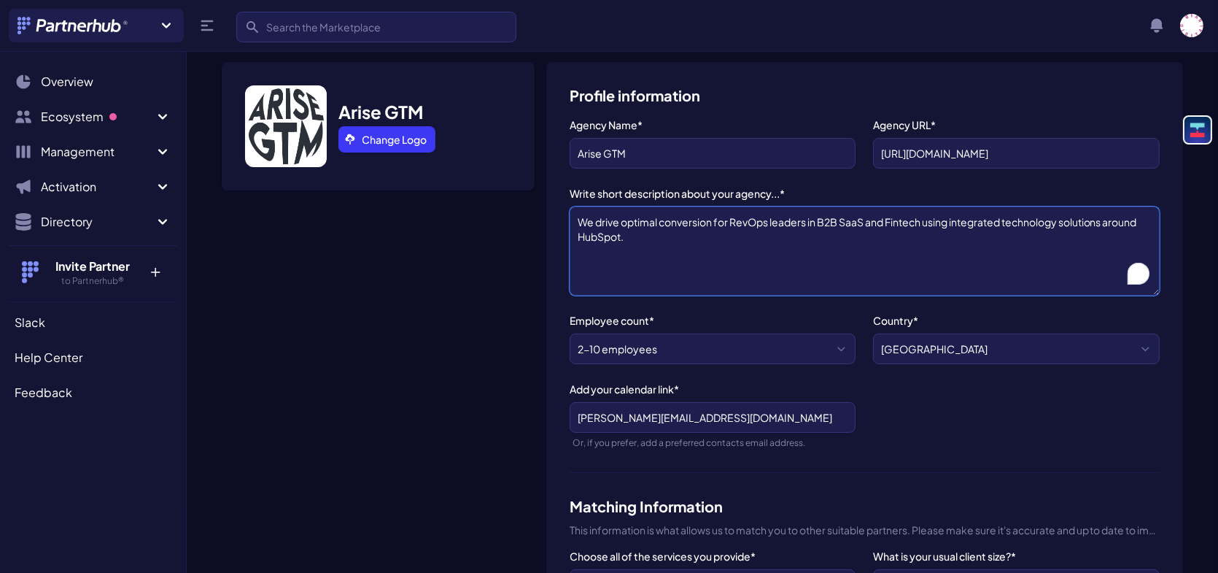
drag, startPoint x: 630, startPoint y: 209, endPoint x: 562, endPoint y: 186, distance: 72.2
paste textarea "Arise GTM is a specialist Go-To-Market strategy and RevOps agency helping B2B S…"
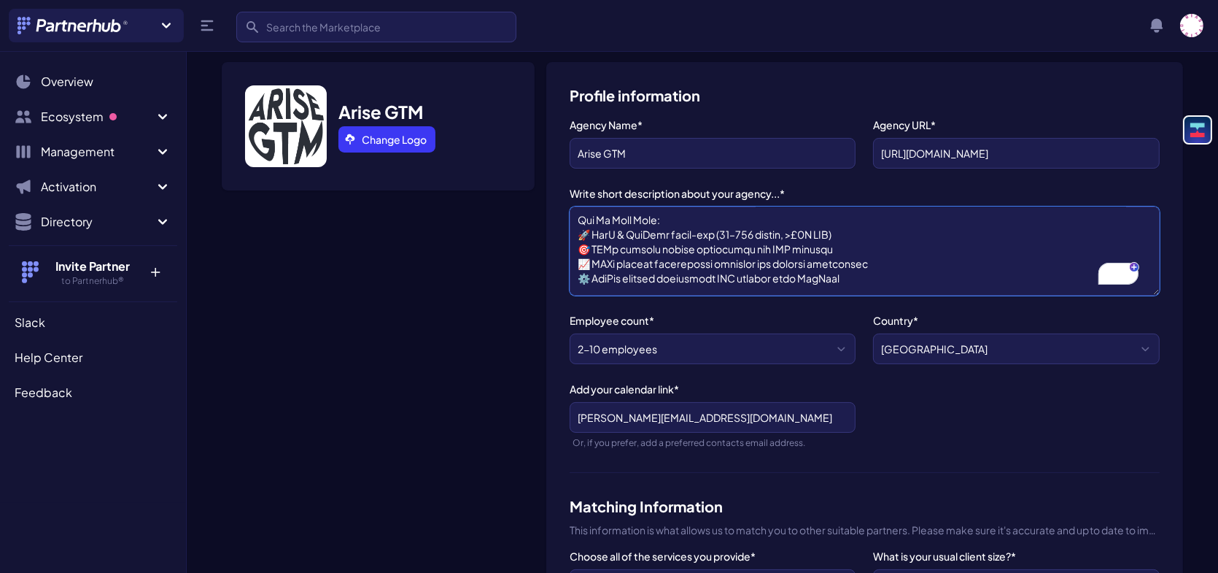
scroll to position [0, 0]
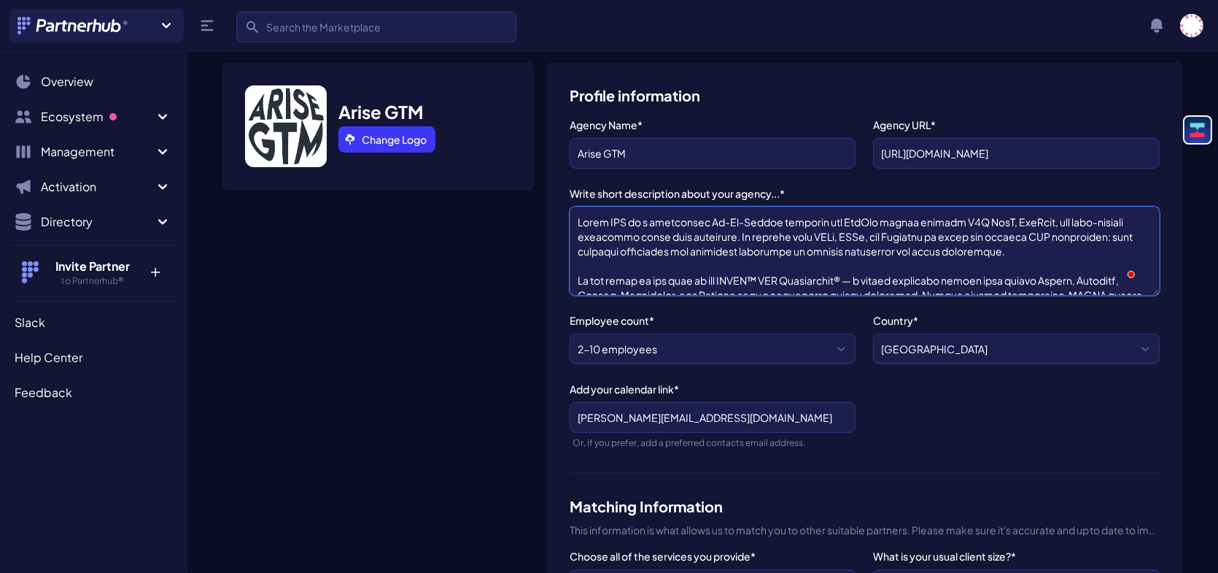
type textarea "Arise GTM is a specialist Go-To-Market strategy and RevOps agency helping B2B S…"
drag, startPoint x: 610, startPoint y: 386, endPoint x: 658, endPoint y: 389, distance: 48.2
click at [658, 402] on input "[PERSON_NAME][EMAIL_ADDRESS][DOMAIN_NAME]" at bounding box center [713, 417] width 287 height 31
type input "paul@arisegtm.com"
click at [864, 425] on div "Agency Name* Arise GTM Agency URL* https://arisegtm.com Write short description…" at bounding box center [865, 294] width 590 height 355
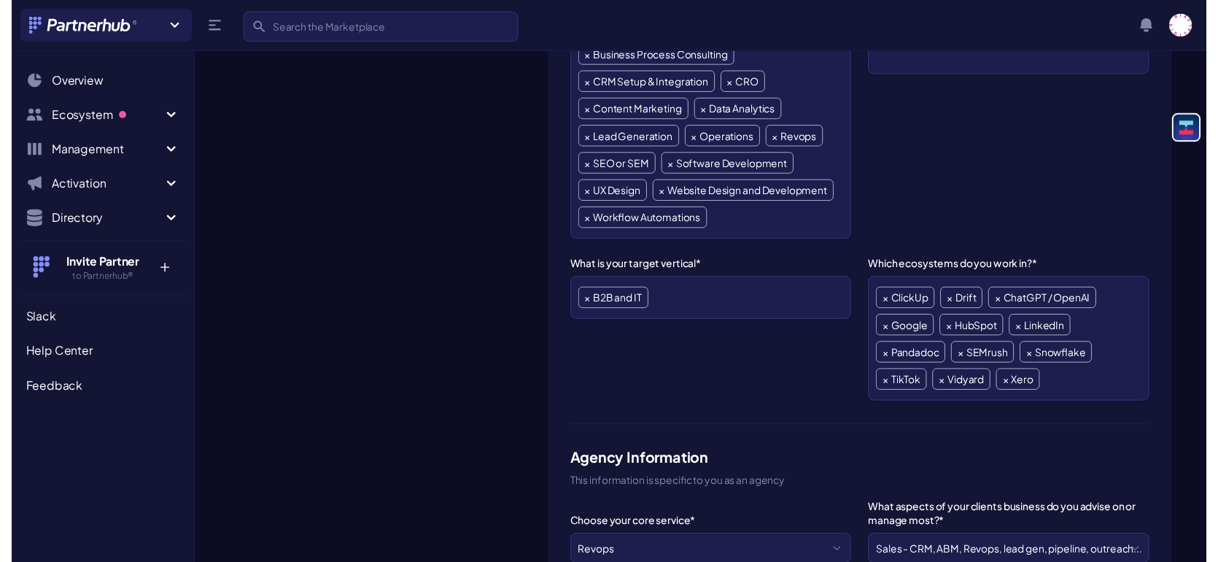
scroll to position [802, 0]
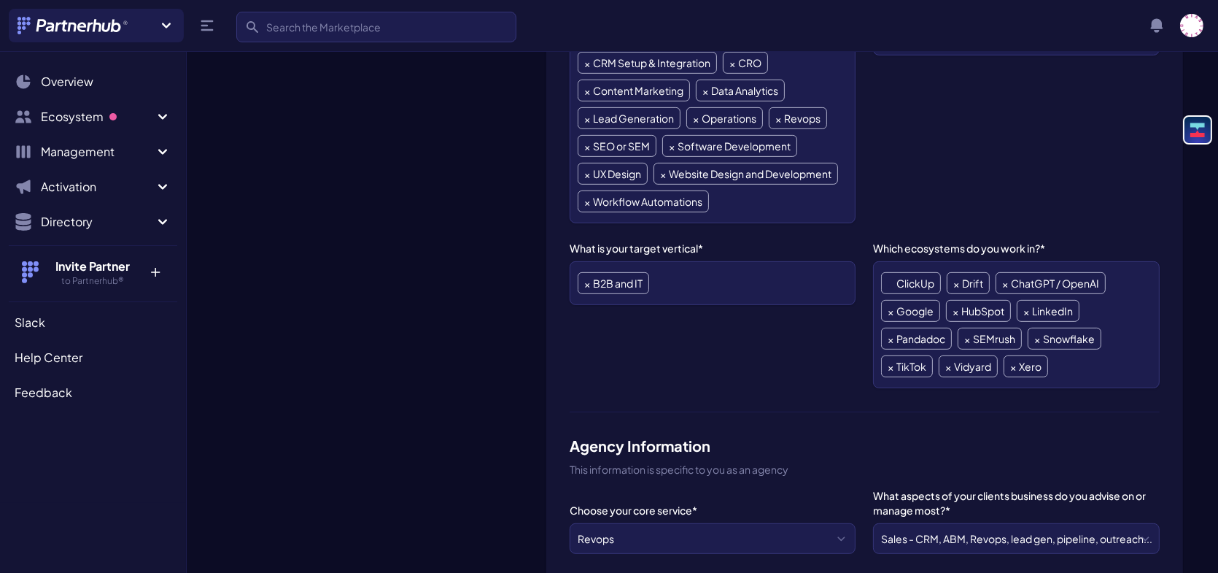
click at [892, 273] on span "×" at bounding box center [891, 283] width 6 height 20
select select "Drift"
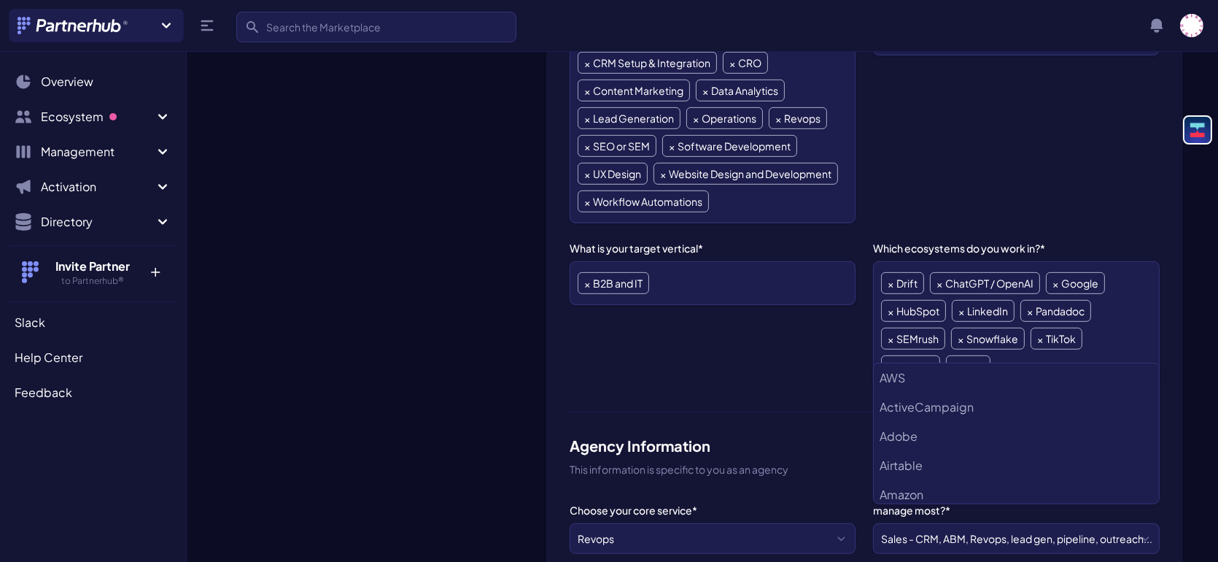
scroll to position [141, 0]
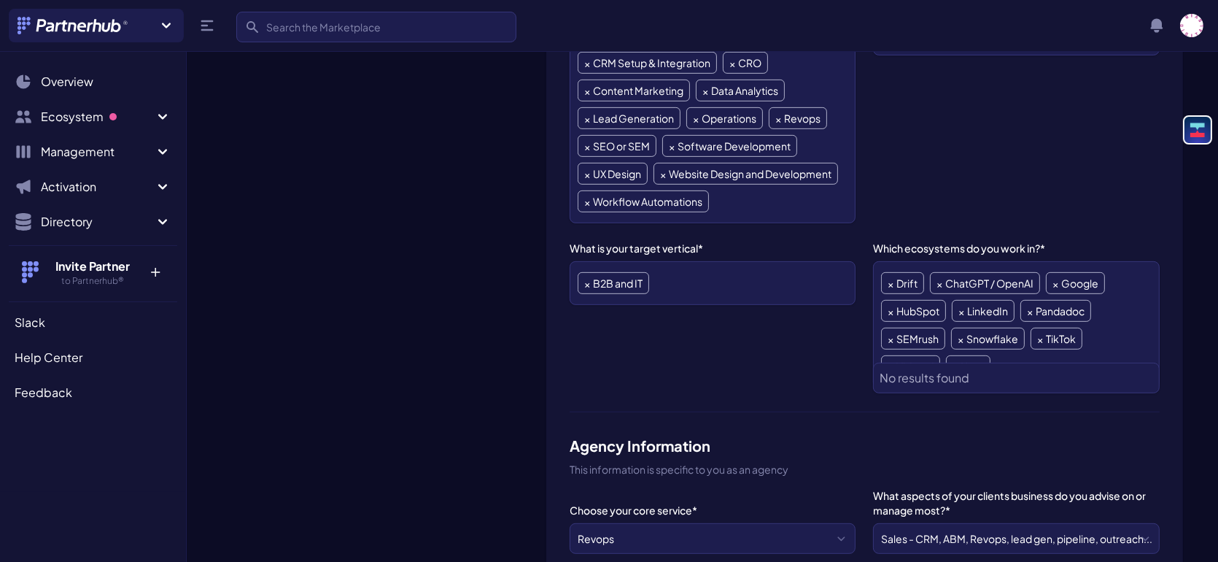
type input "c"
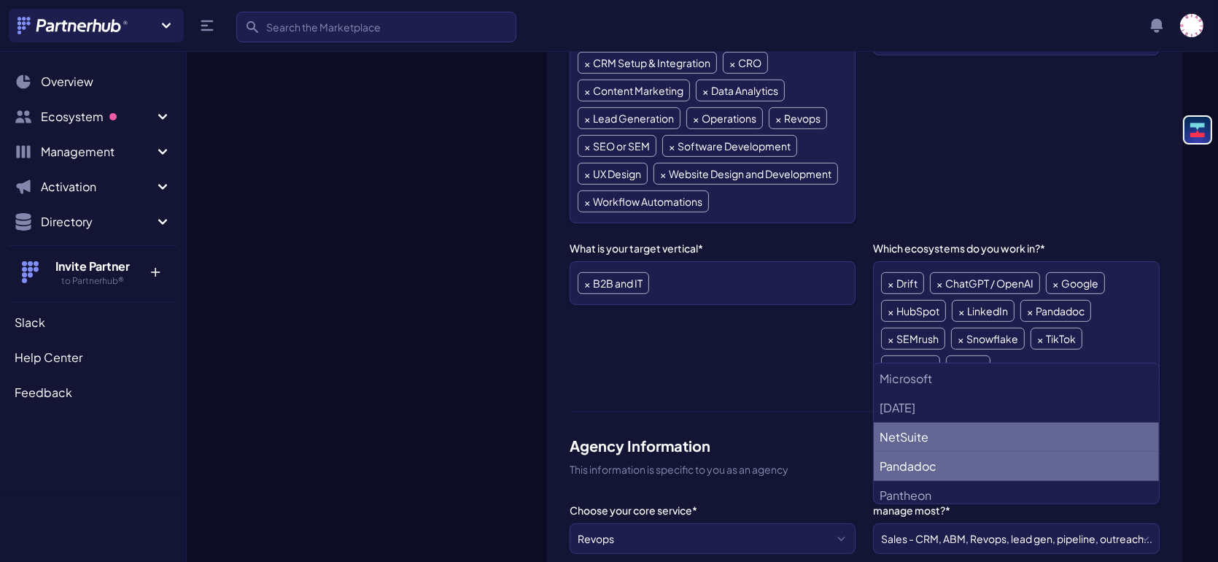
scroll to position [772, 0]
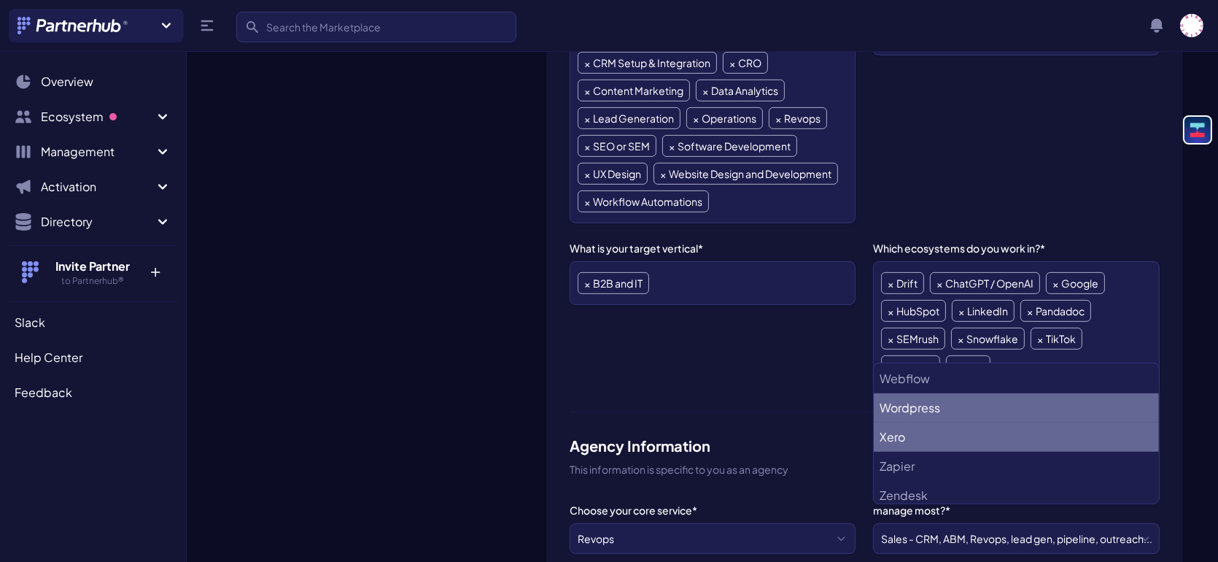
click at [993, 414] on li "Wordpress" at bounding box center [1016, 407] width 285 height 29
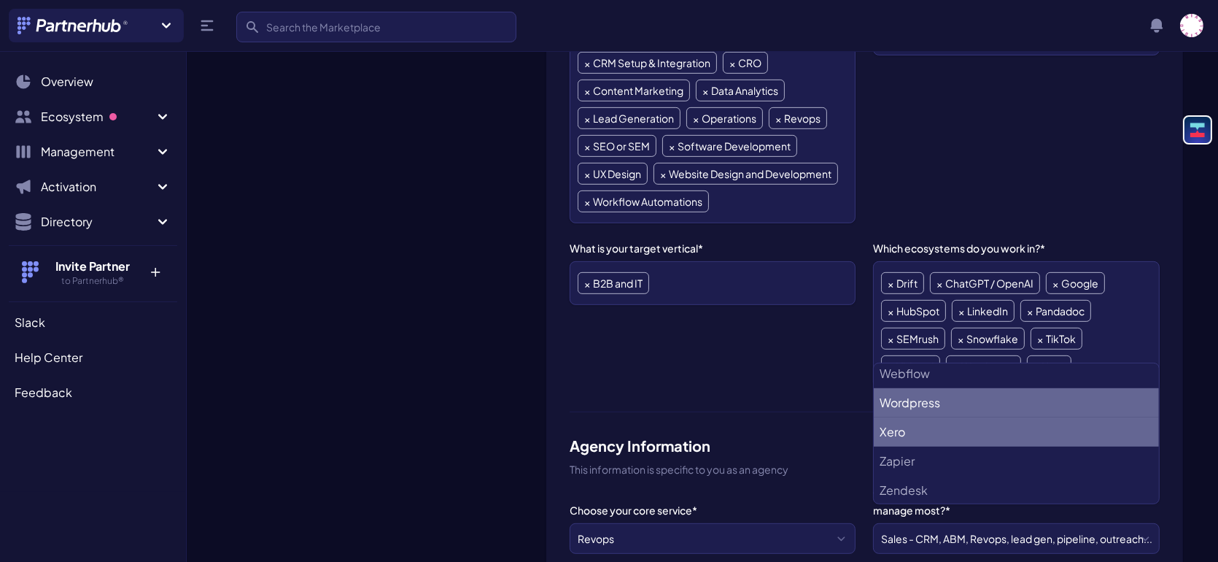
click at [1098, 146] on div "What is your usual client size?* Startups/SMBs Mid-market Enterprise × Startups…" at bounding box center [1016, 94] width 287 height 258
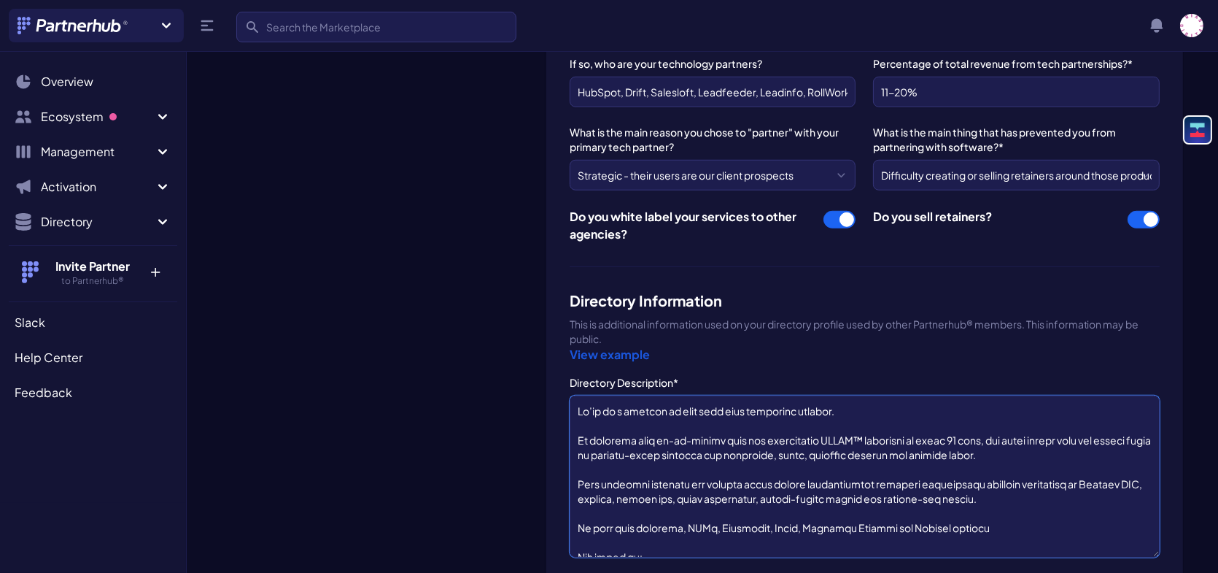
click at [815, 400] on textarea "Directory Description*" at bounding box center [865, 476] width 590 height 162
paste textarea "Arise GTM is a specialist Go-To-Market strategy and RevOps agency helping B2B S…"
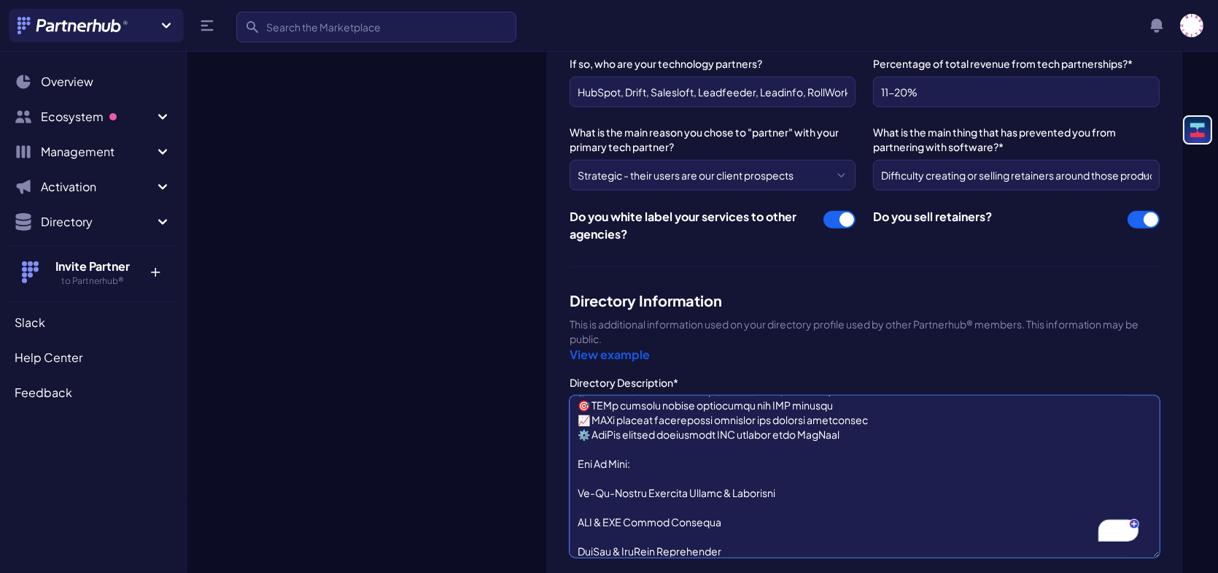
drag, startPoint x: 578, startPoint y: 443, endPoint x: 577, endPoint y: 461, distance: 18.3
click at [578, 443] on textarea "Directory Description*" at bounding box center [865, 476] width 590 height 162
click at [572, 466] on textarea "Directory Description*" at bounding box center [865, 476] width 590 height 162
click at [573, 469] on textarea "Directory Description*" at bounding box center [865, 476] width 590 height 162
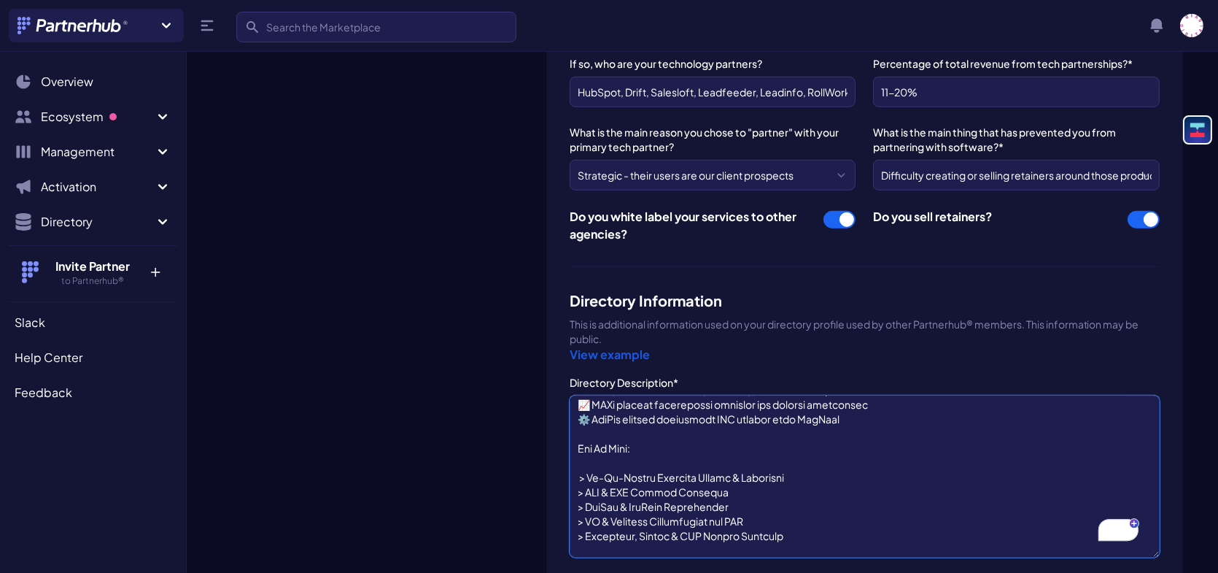
scroll to position [233, 0]
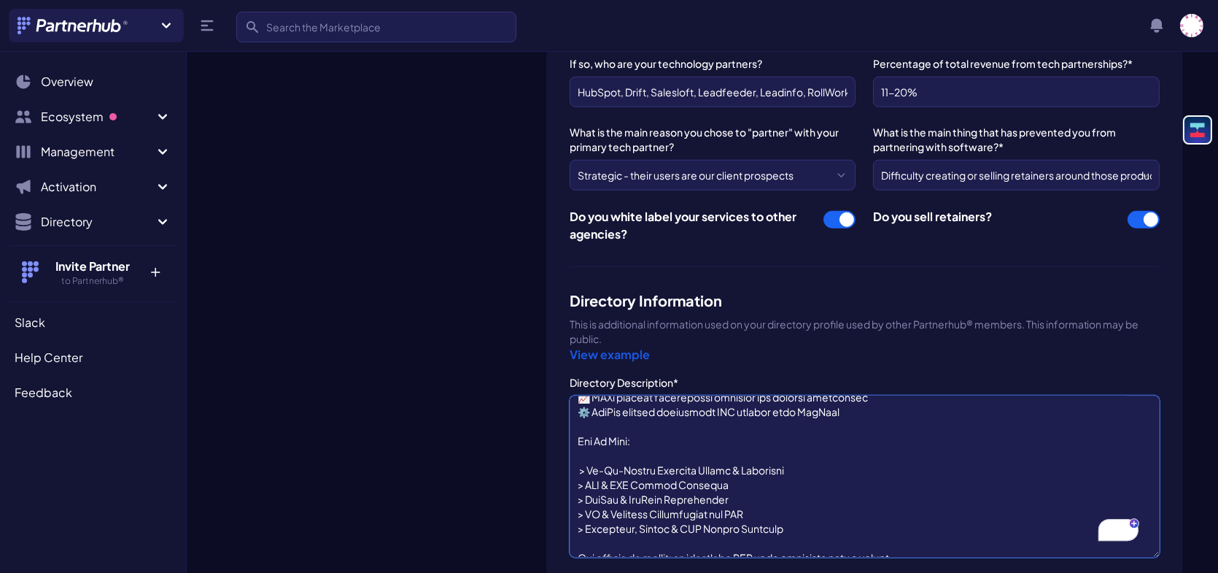
click at [574, 419] on textarea "Directory Description*" at bounding box center [865, 476] width 590 height 162
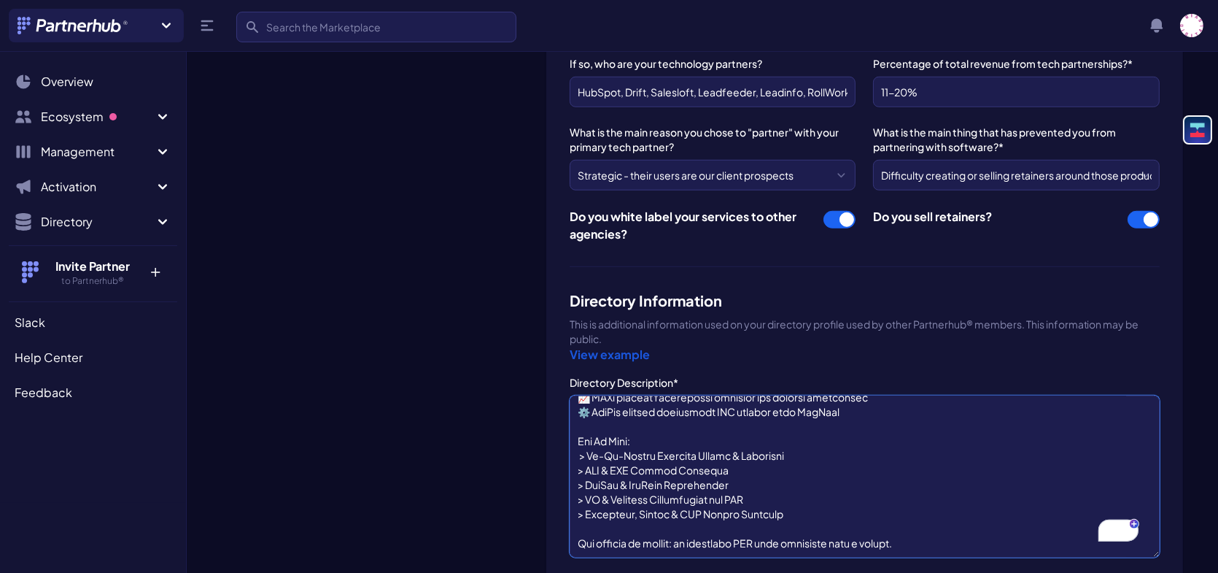
scroll to position [219, 0]
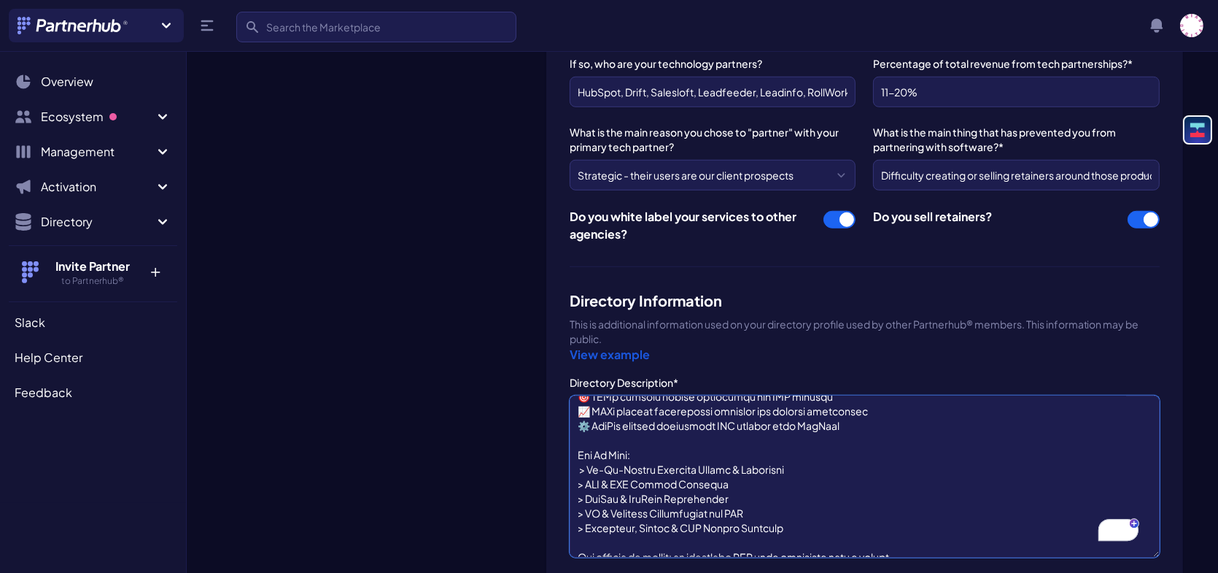
click at [661, 411] on textarea "Directory Description*" at bounding box center [865, 476] width 590 height 162
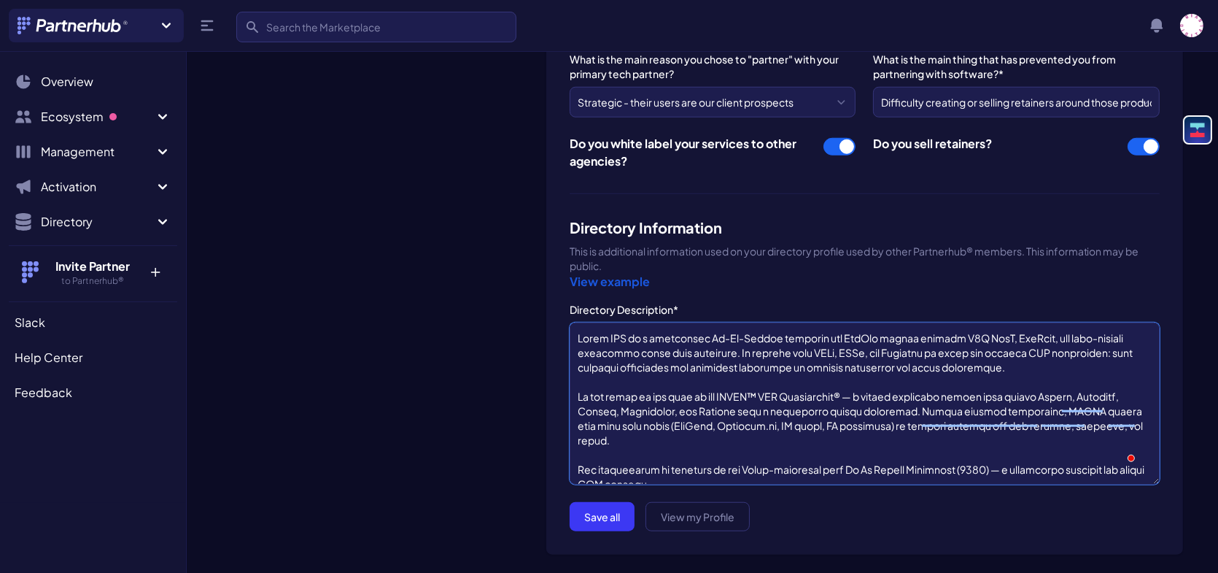
type textarea "Arise GTM is a specialist Go-To-Market strategy and RevOps agency helping B2B S…"
click at [589, 502] on button "Save all" at bounding box center [602, 516] width 65 height 29
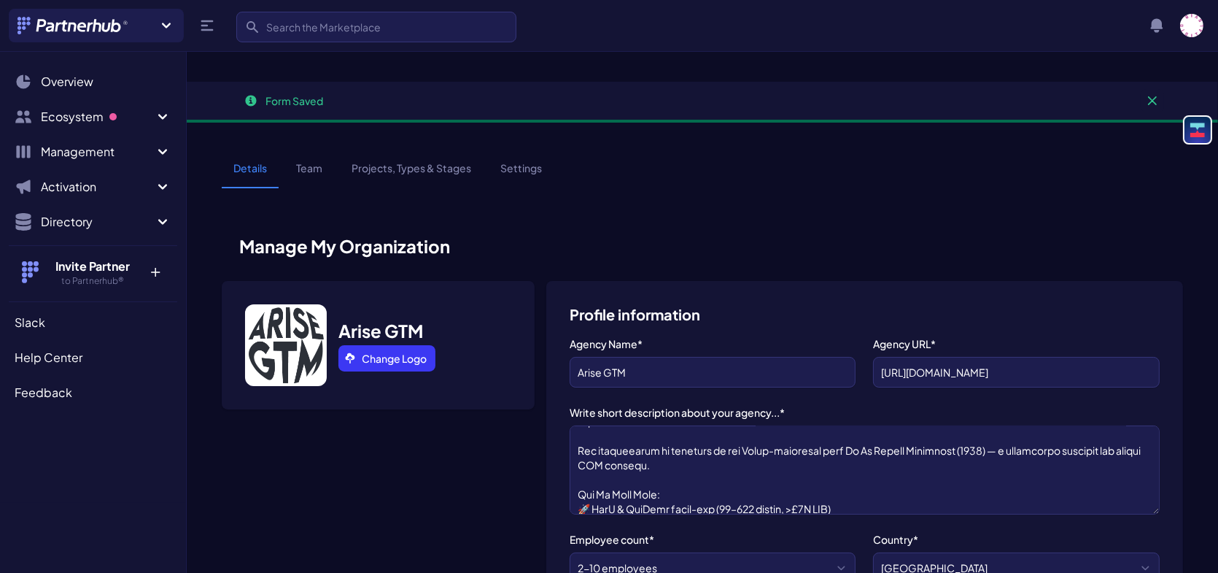
scroll to position [146, 0]
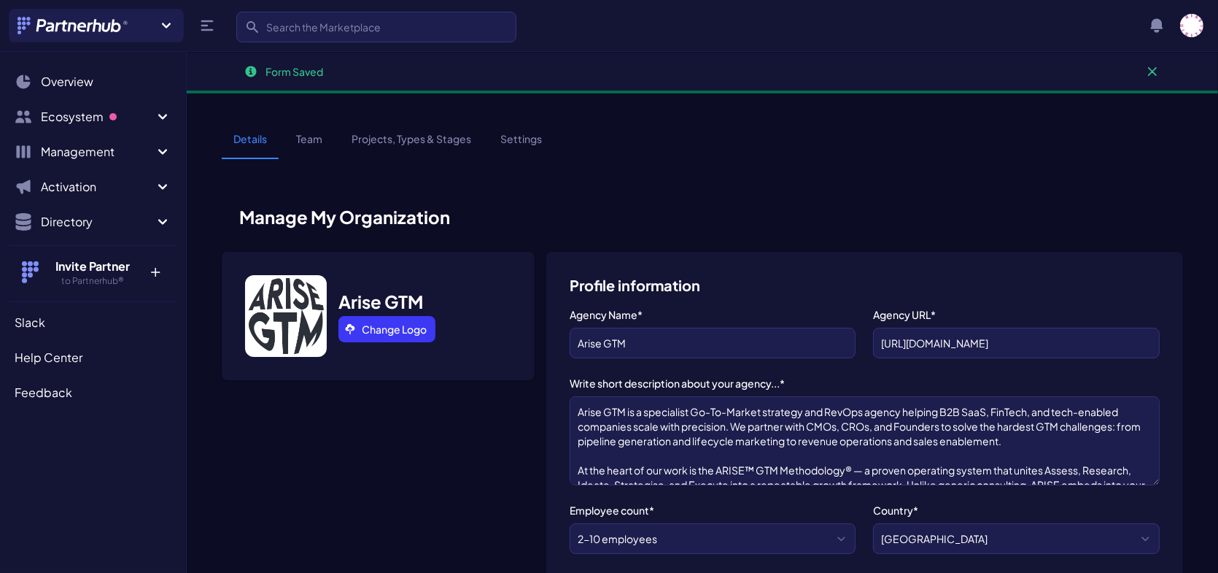
scroll to position [106, 0]
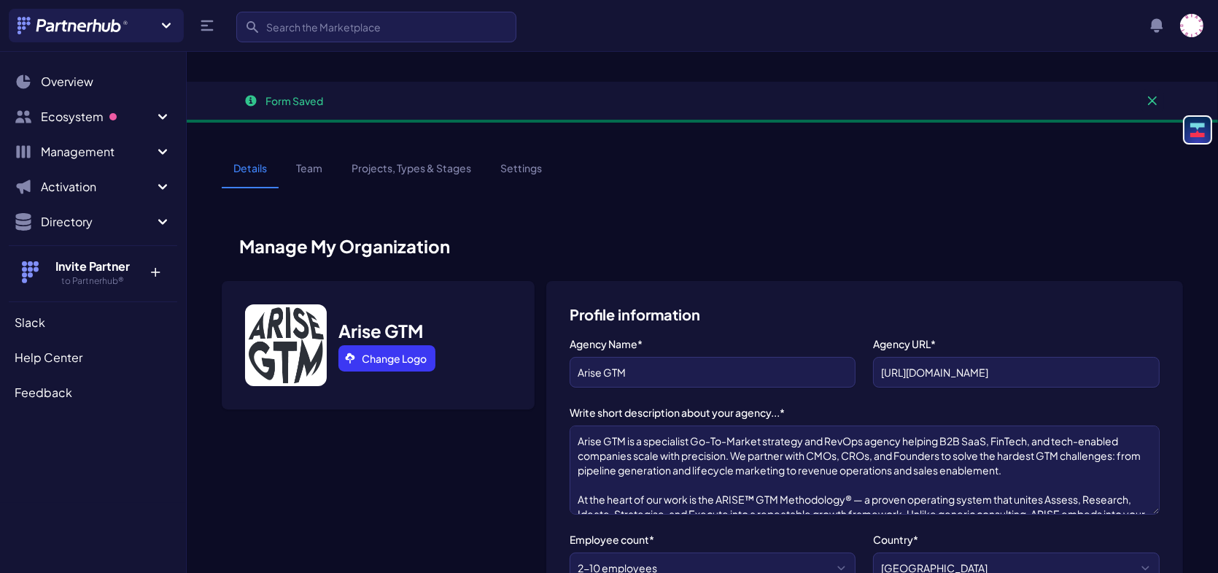
click at [304, 160] on link "Team" at bounding box center [309, 174] width 50 height 28
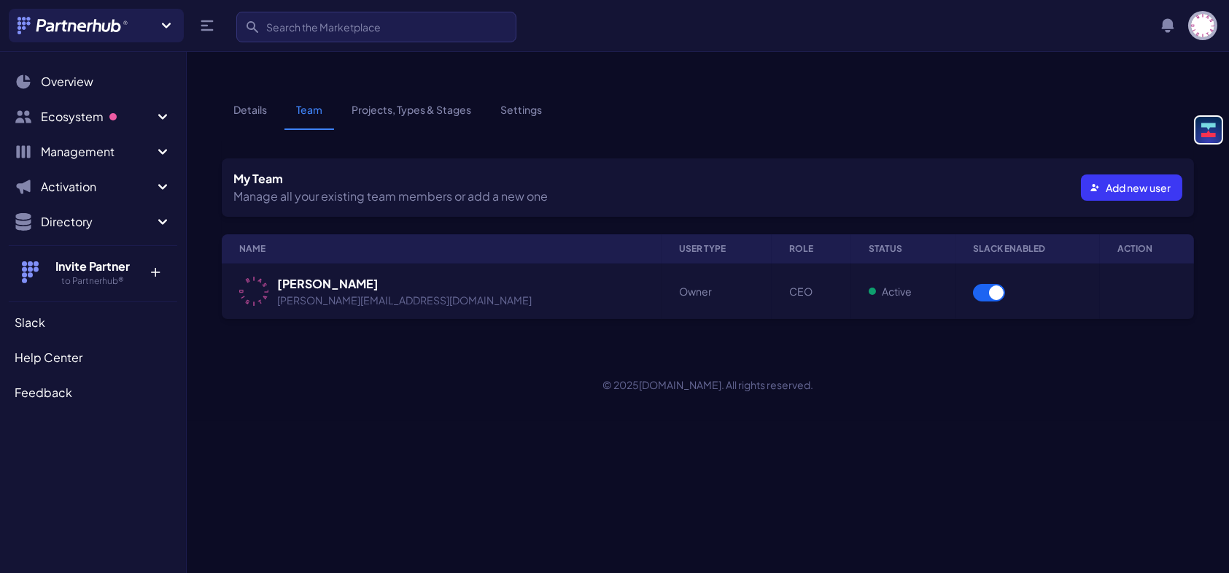
click at [1201, 28] on img "button" at bounding box center [1202, 25] width 23 height 23
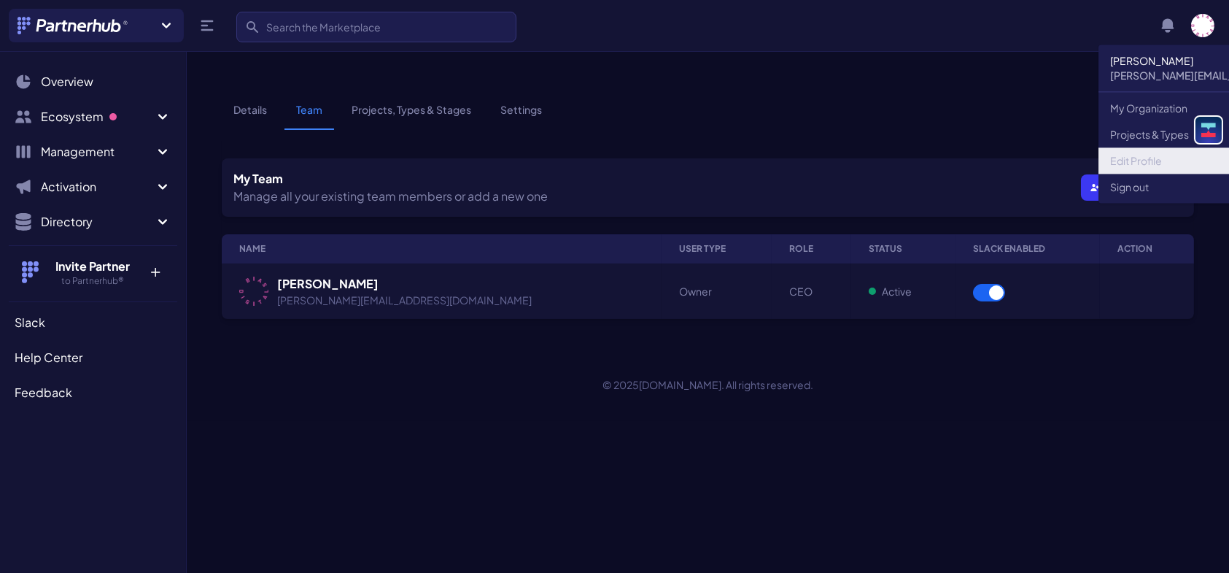
click at [1136, 155] on link "Edit Profile" at bounding box center [1238, 160] width 281 height 26
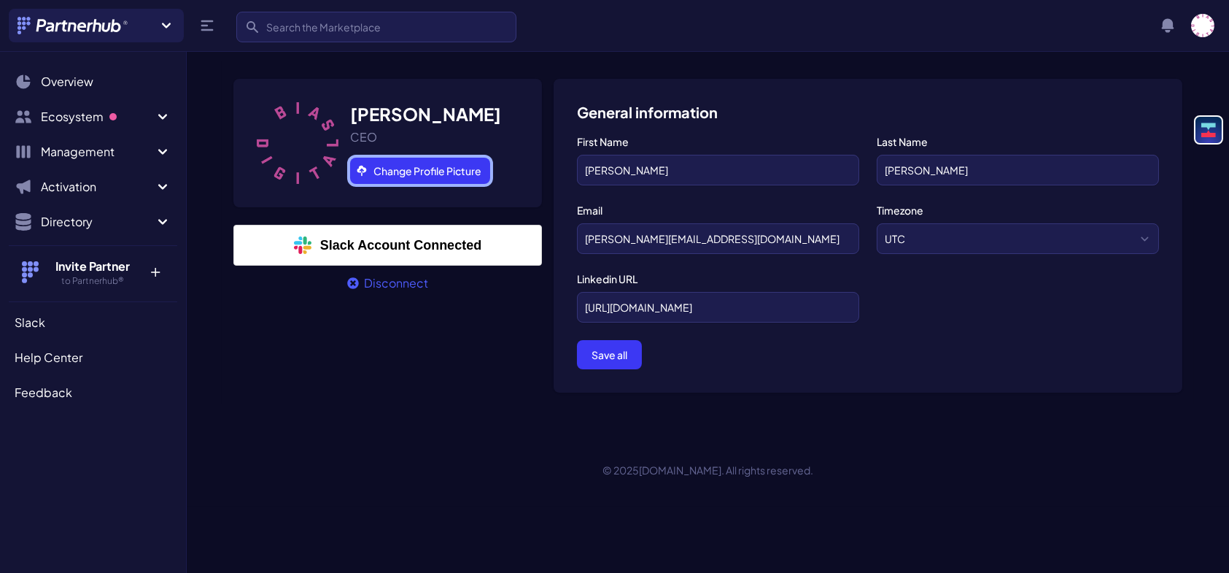
click at [411, 163] on link "Change Profile Picture" at bounding box center [420, 171] width 140 height 26
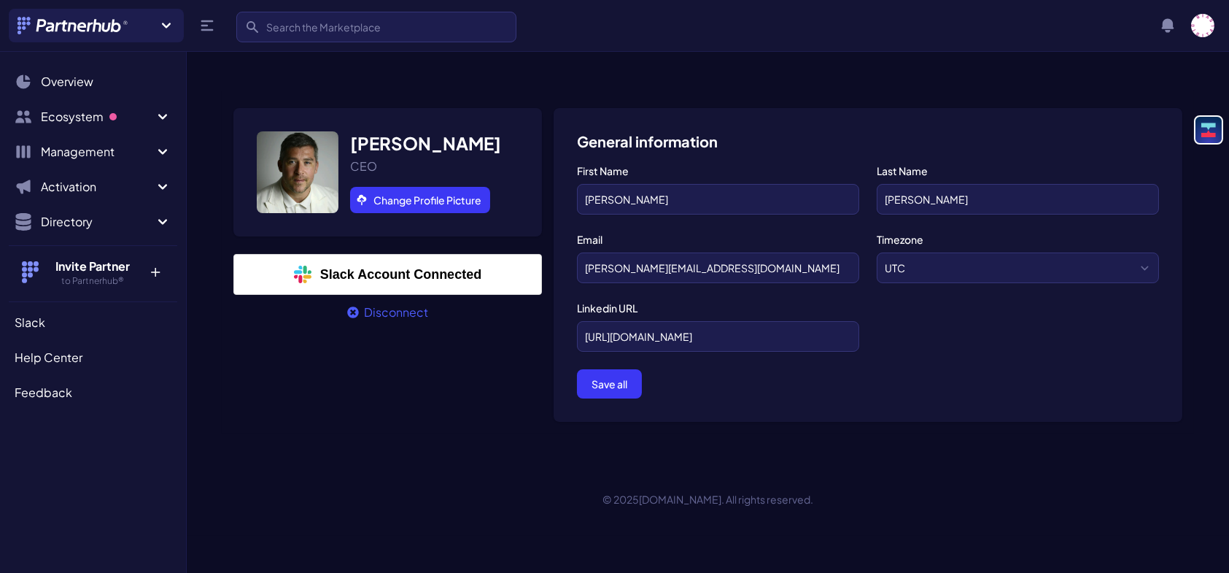
click at [929, 392] on div "General information First Name Paul Last Name Sullivan Email paul@biasdigital.c…" at bounding box center [868, 270] width 629 height 325
click at [620, 369] on button "Save all" at bounding box center [609, 383] width 65 height 29
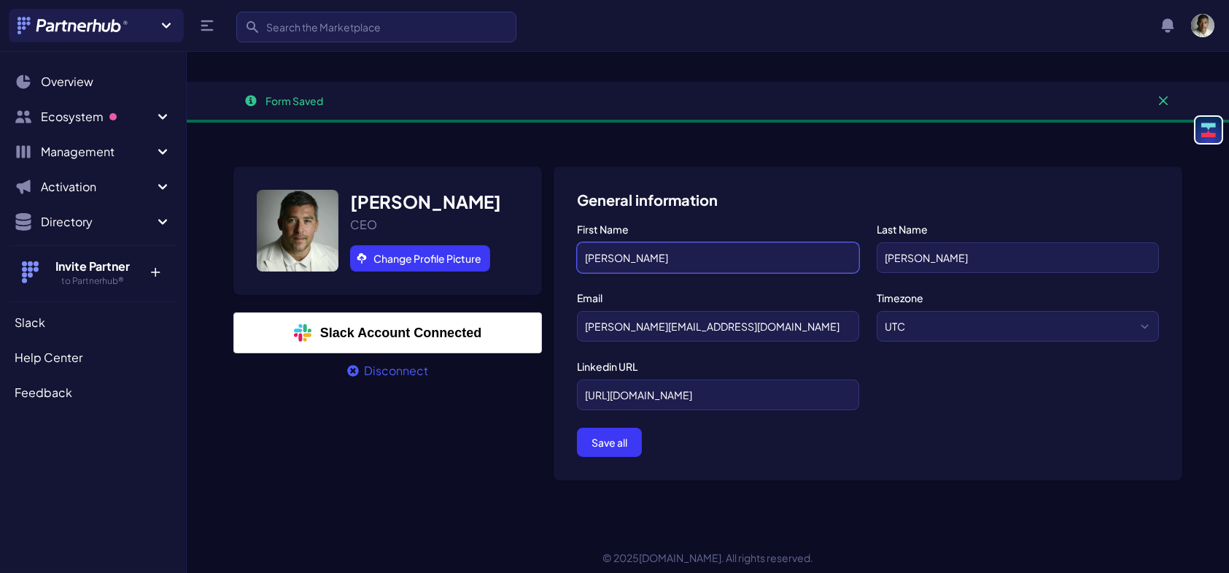
click at [689, 242] on input "[PERSON_NAME]" at bounding box center [718, 257] width 282 height 31
click at [1161, 89] on button "Dismiss" at bounding box center [1163, 100] width 23 height 23
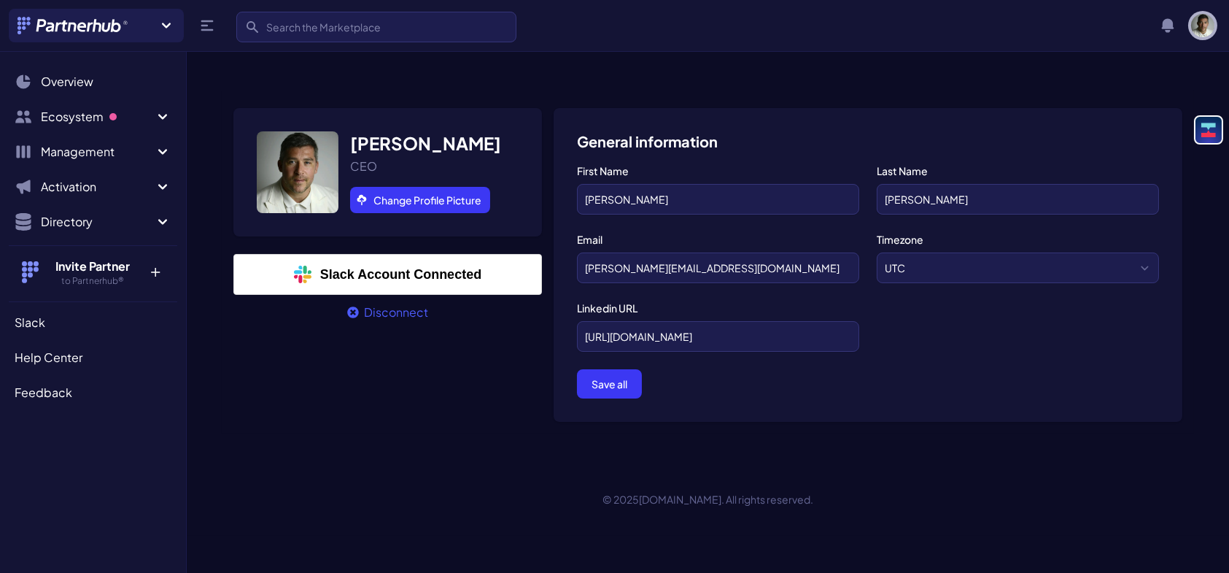
click at [1206, 25] on img "button" at bounding box center [1202, 25] width 23 height 23
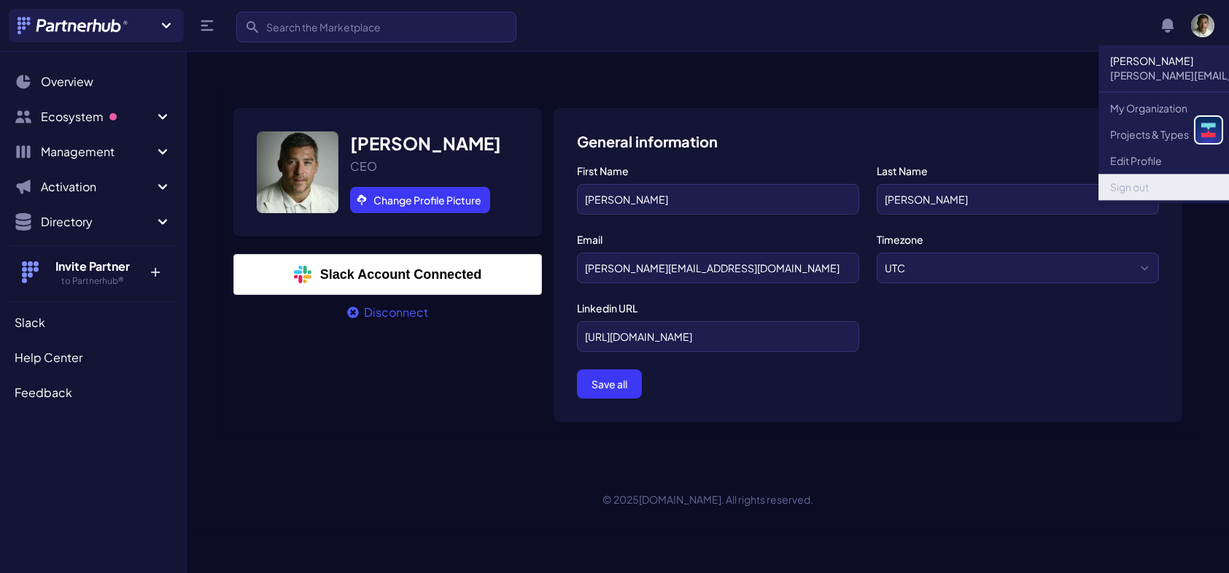
click at [1132, 190] on link "Sign out" at bounding box center [1238, 187] width 281 height 26
